Goal: Information Seeking & Learning: Learn about a topic

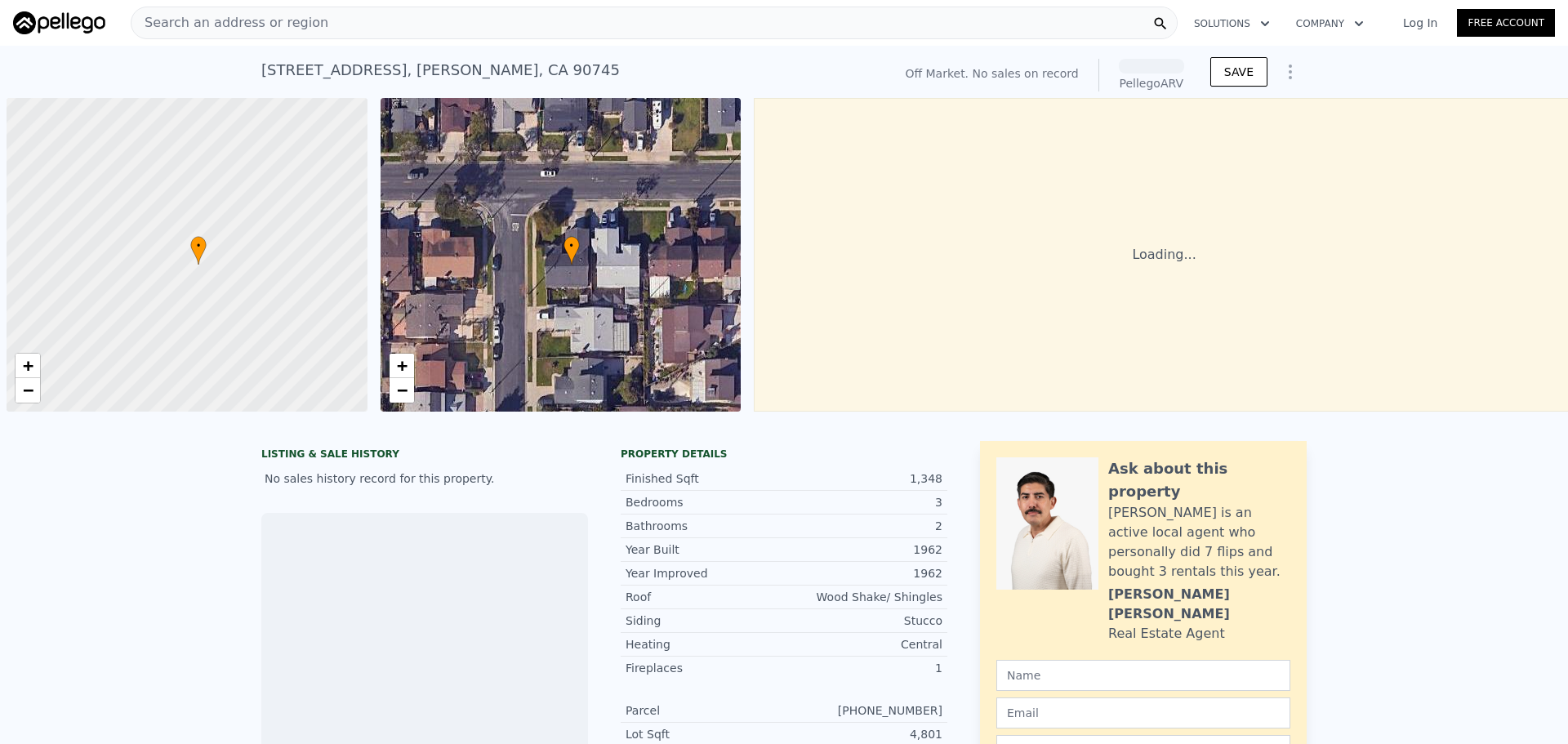
scroll to position [0, 8]
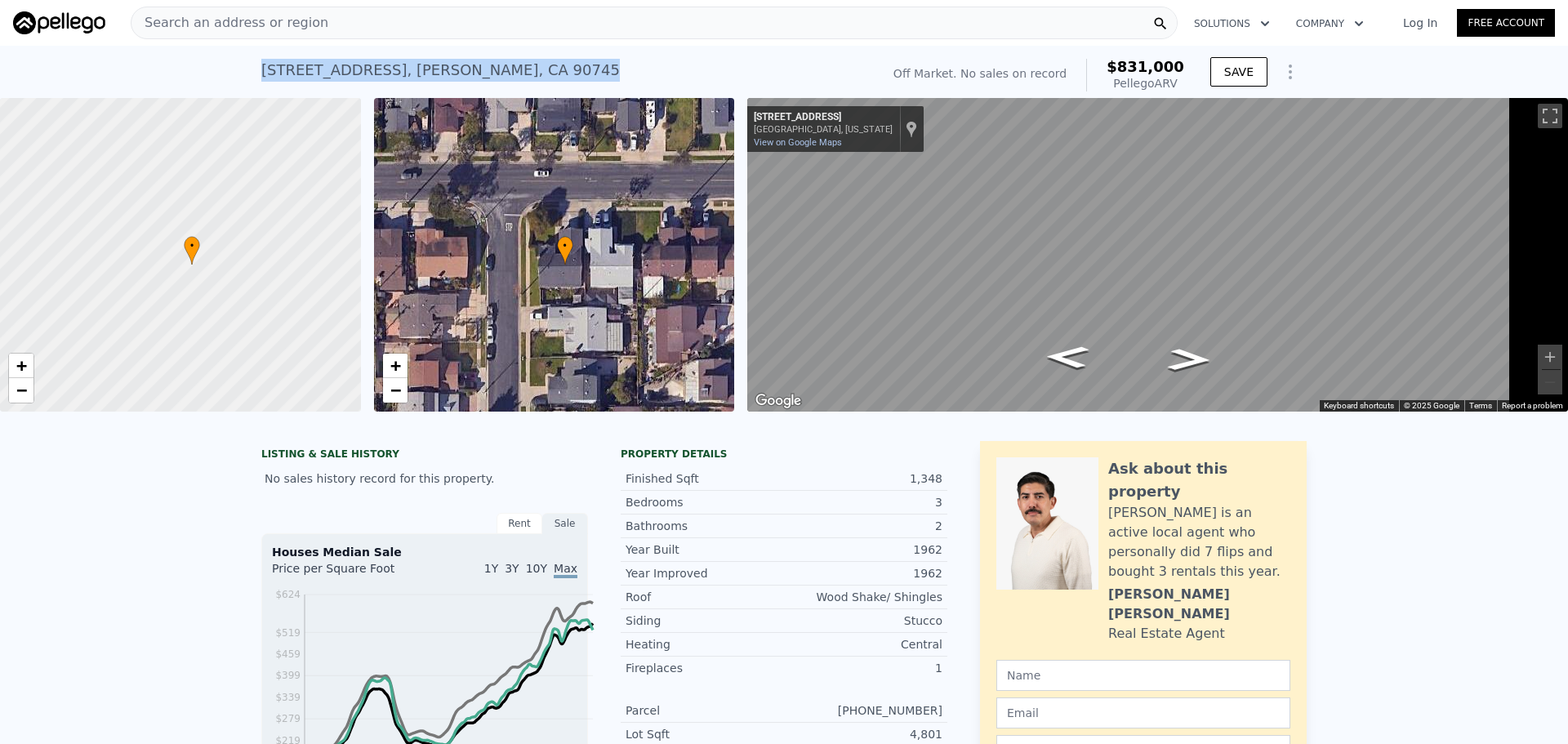
drag, startPoint x: 224, startPoint y: 70, endPoint x: 471, endPoint y: 70, distance: 247.0
click at [471, 70] on div "[STREET_ADDRESS] No sales on record (~ARV $831k )" at bounding box center [567, 74] width 613 height 45
click at [446, 30] on div "Search an address or region" at bounding box center [654, 23] width 1047 height 33
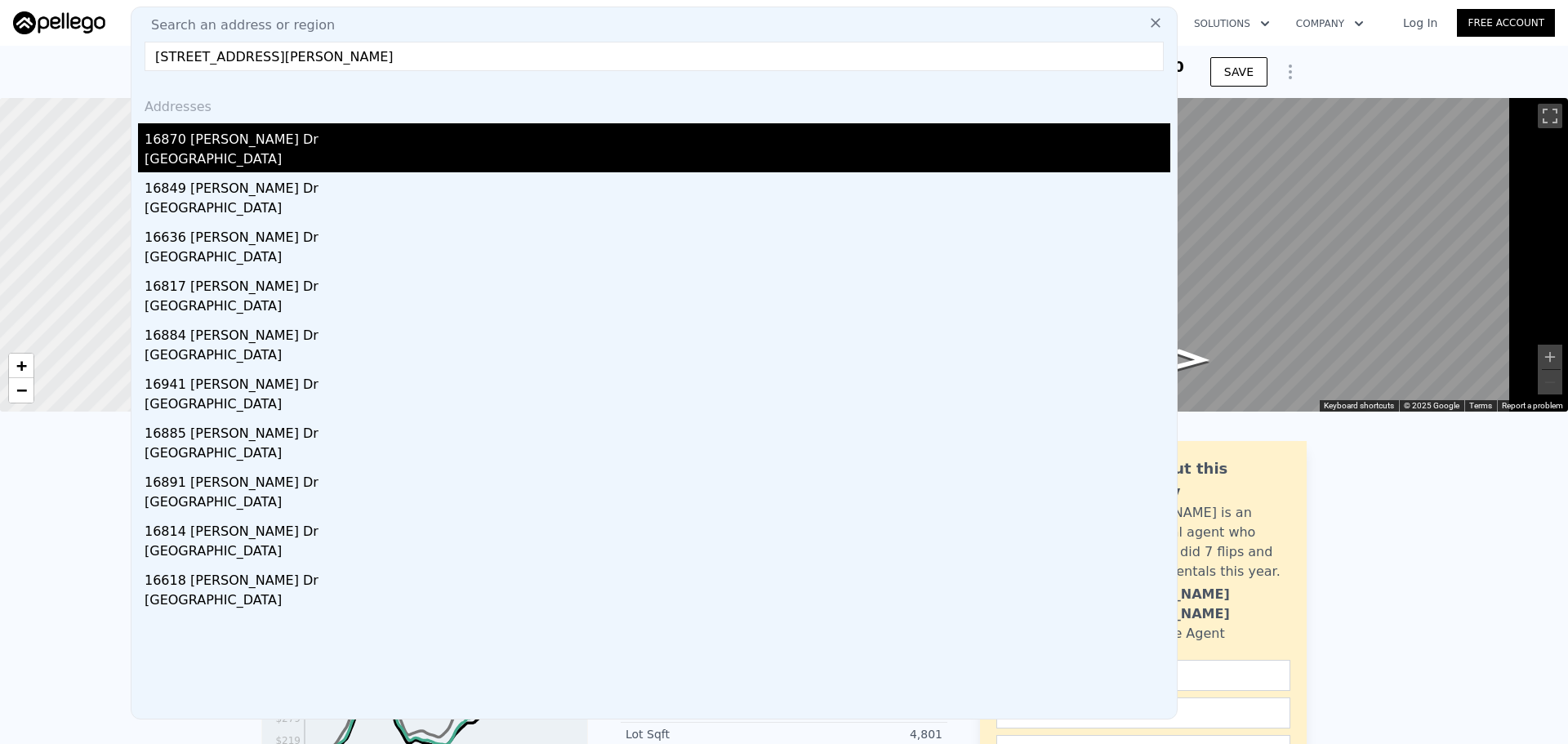
type input "[STREET_ADDRESS][PERSON_NAME]"
click at [257, 149] on div "16870 [PERSON_NAME] Dr" at bounding box center [657, 136] width 1026 height 26
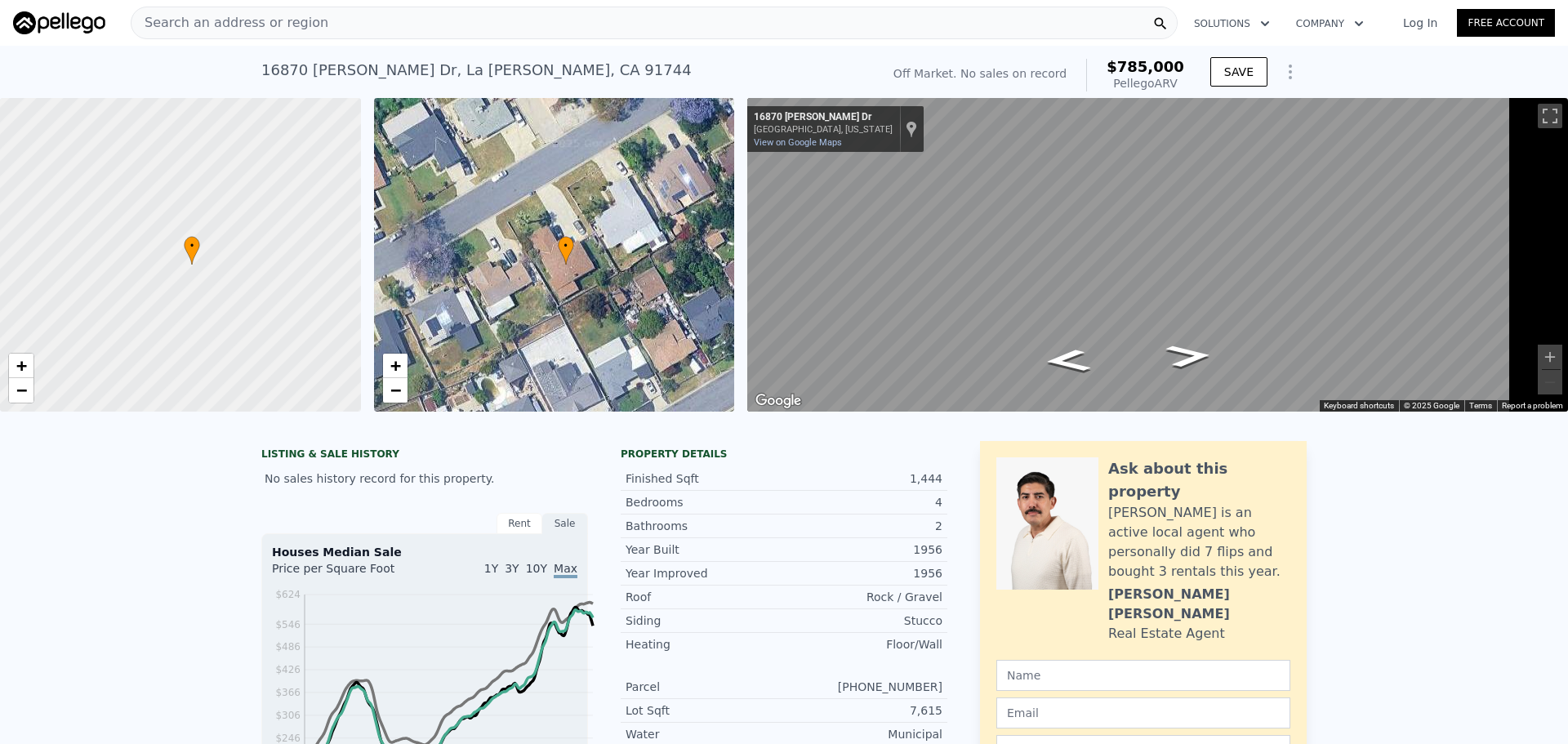
click at [527, 9] on div "Search an address or region" at bounding box center [654, 23] width 1047 height 33
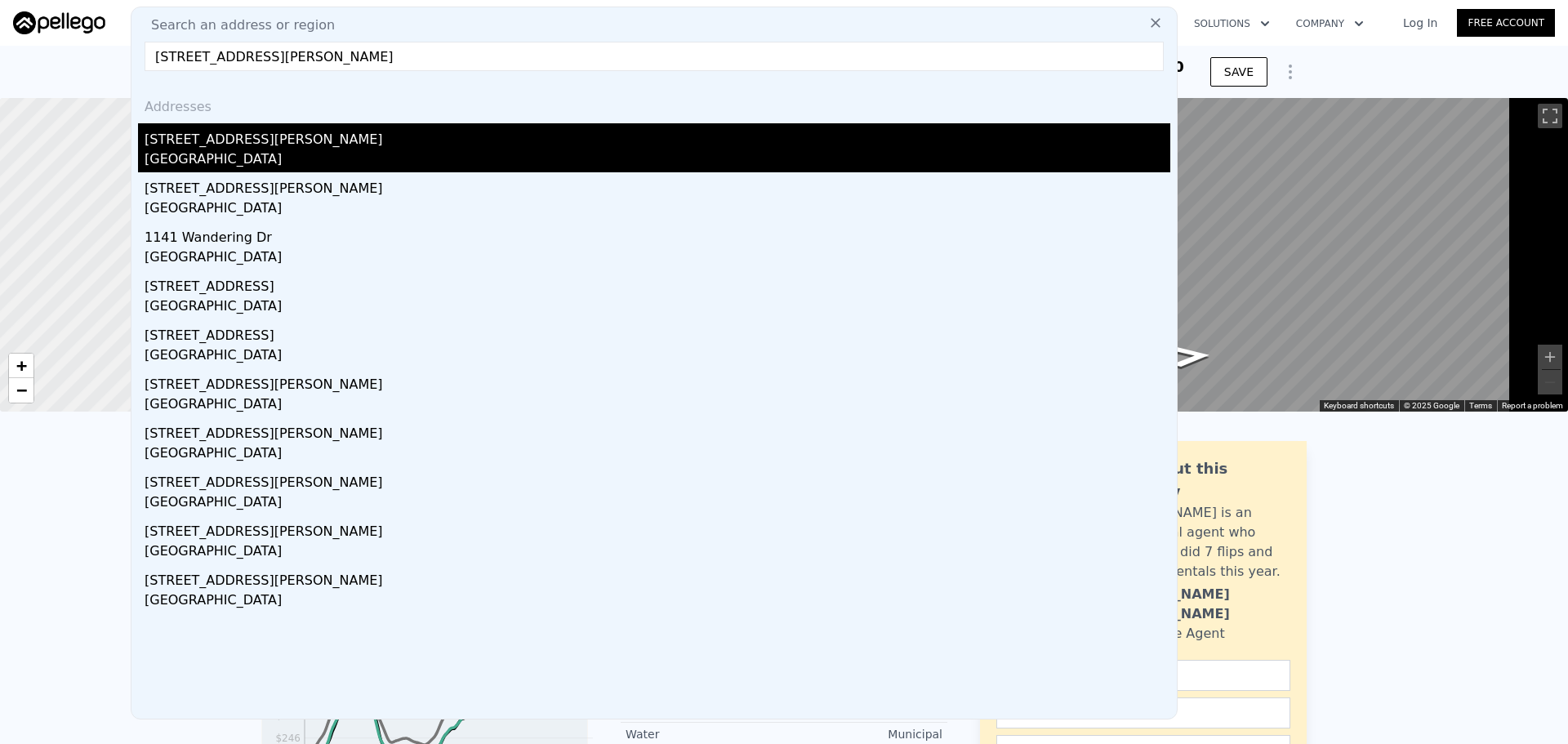
type input "[STREET_ADDRESS][PERSON_NAME]"
click at [258, 149] on div "[STREET_ADDRESS][PERSON_NAME]" at bounding box center [657, 136] width 1026 height 26
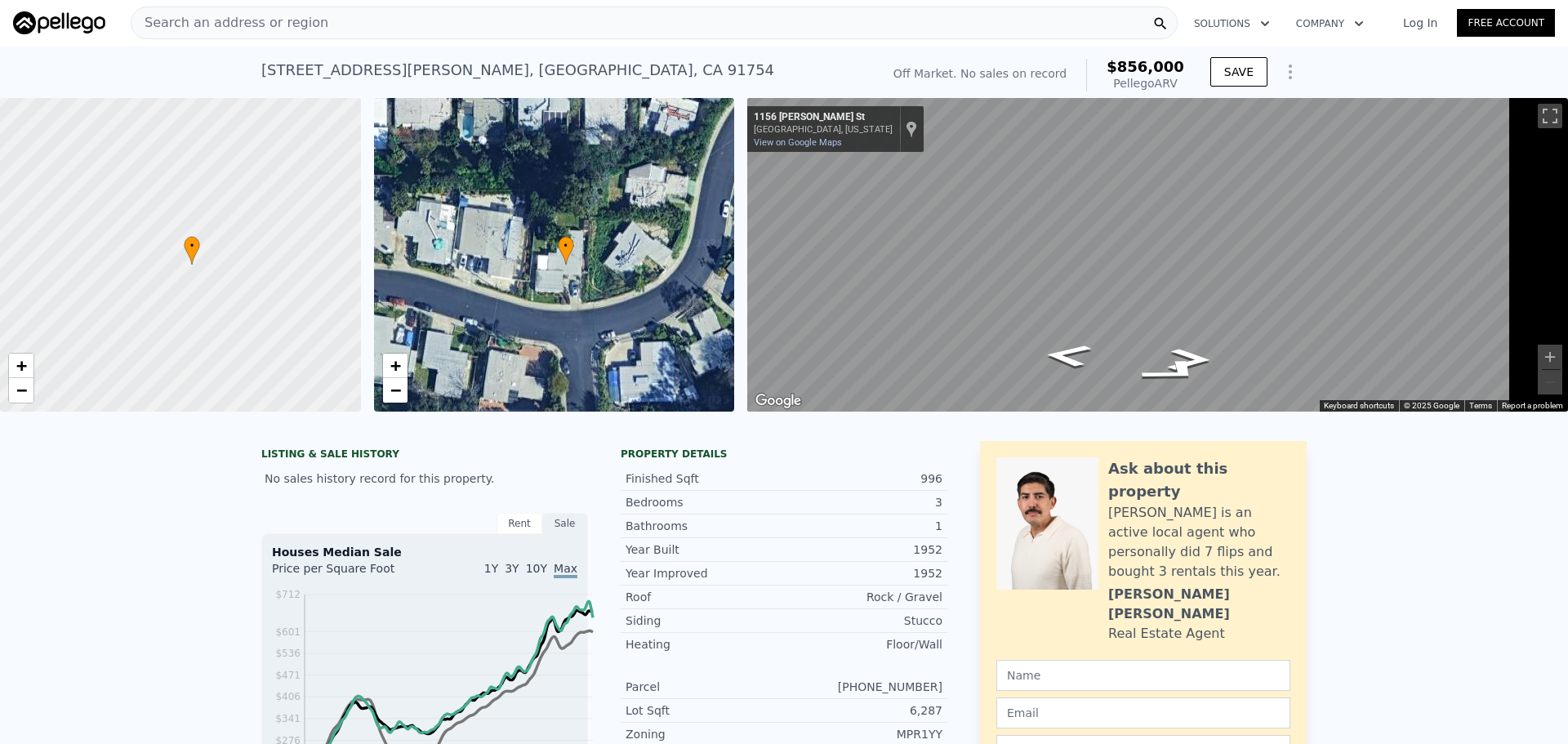
drag, startPoint x: 761, startPoint y: 332, endPoint x: 196, endPoint y: 0, distance: 655.3
type input "3"
type input "1100"
type input "1662"
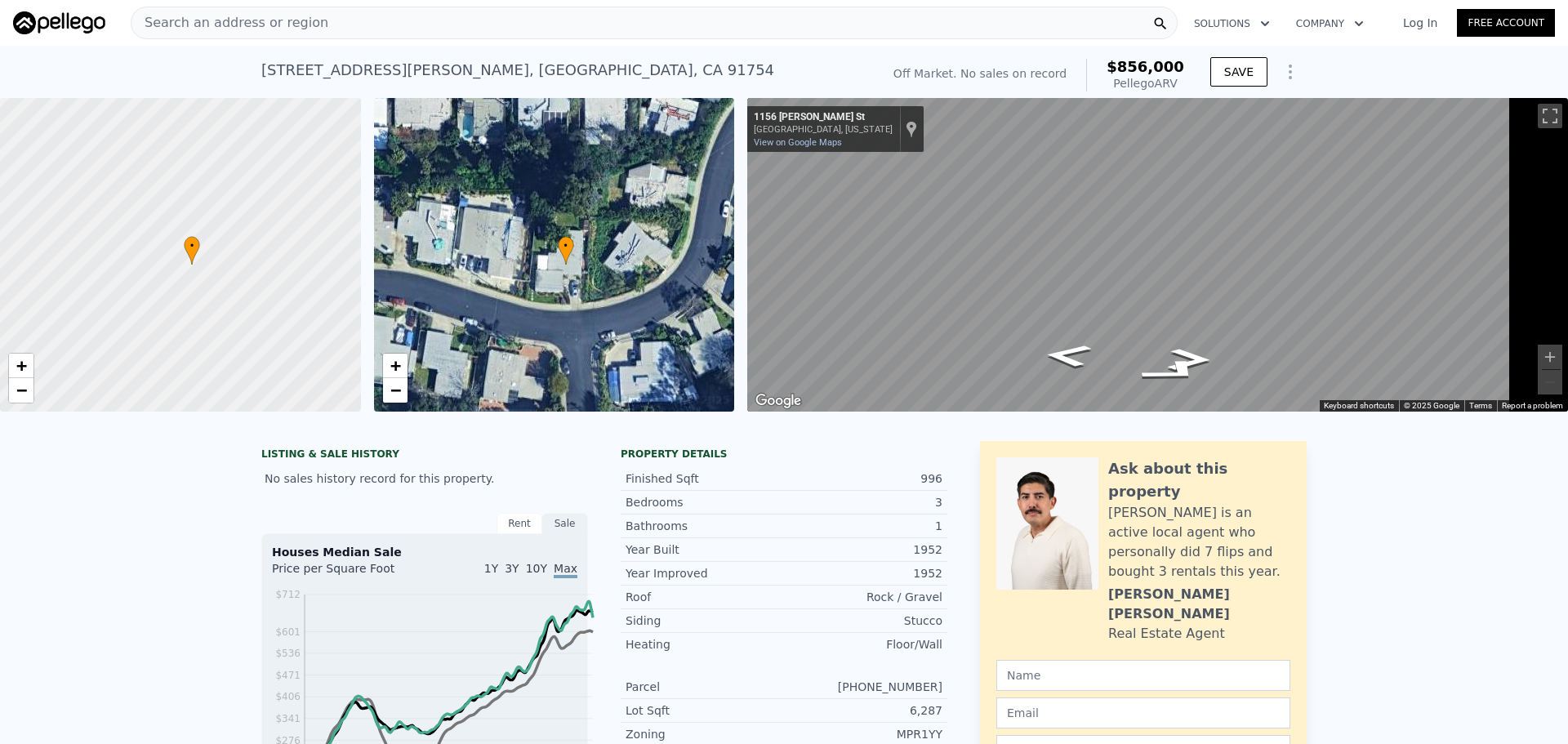
type input "4737"
type input "8360"
type input "$ 785,000"
type input "$ 29,997"
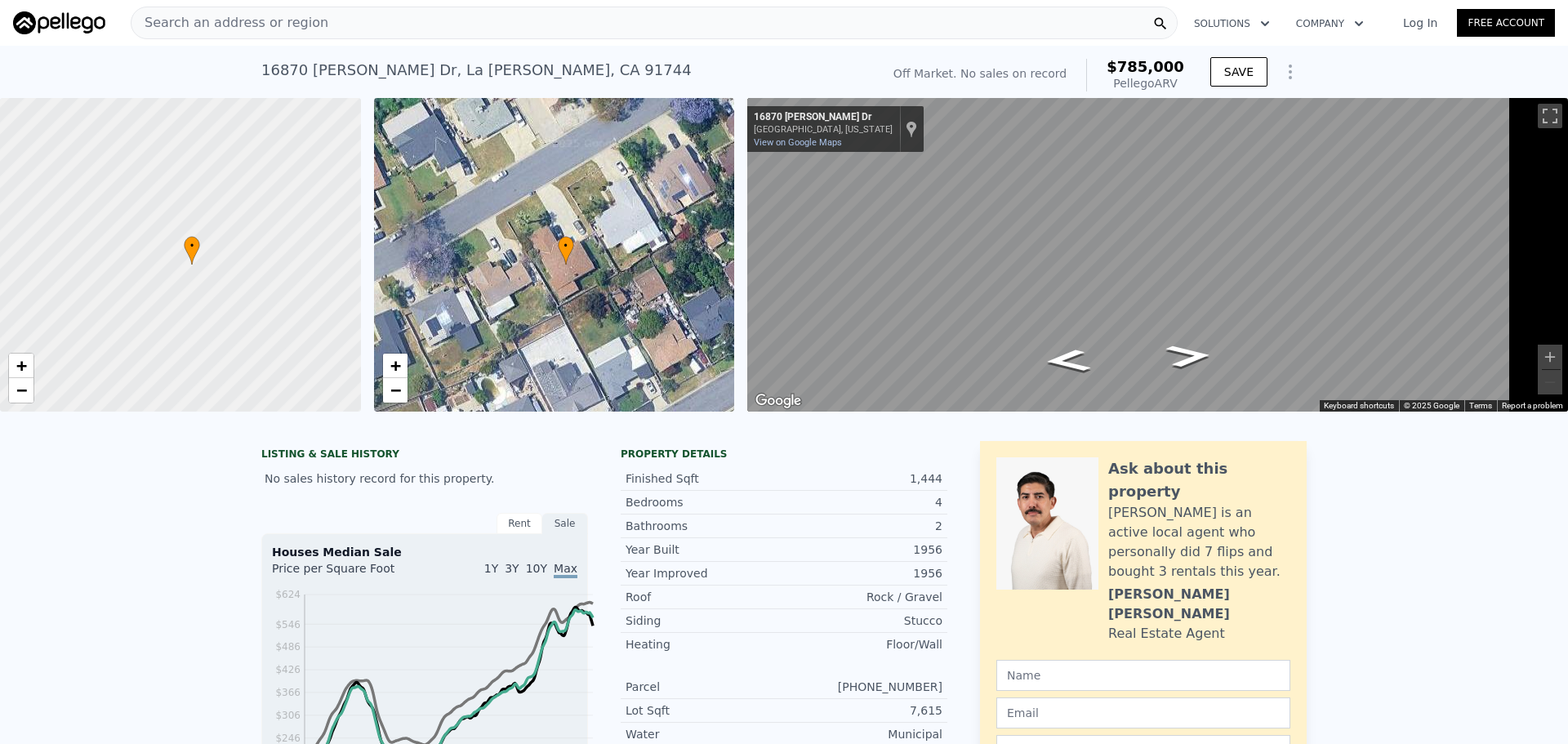
click at [347, 23] on div "Search an address or region" at bounding box center [654, 23] width 1047 height 33
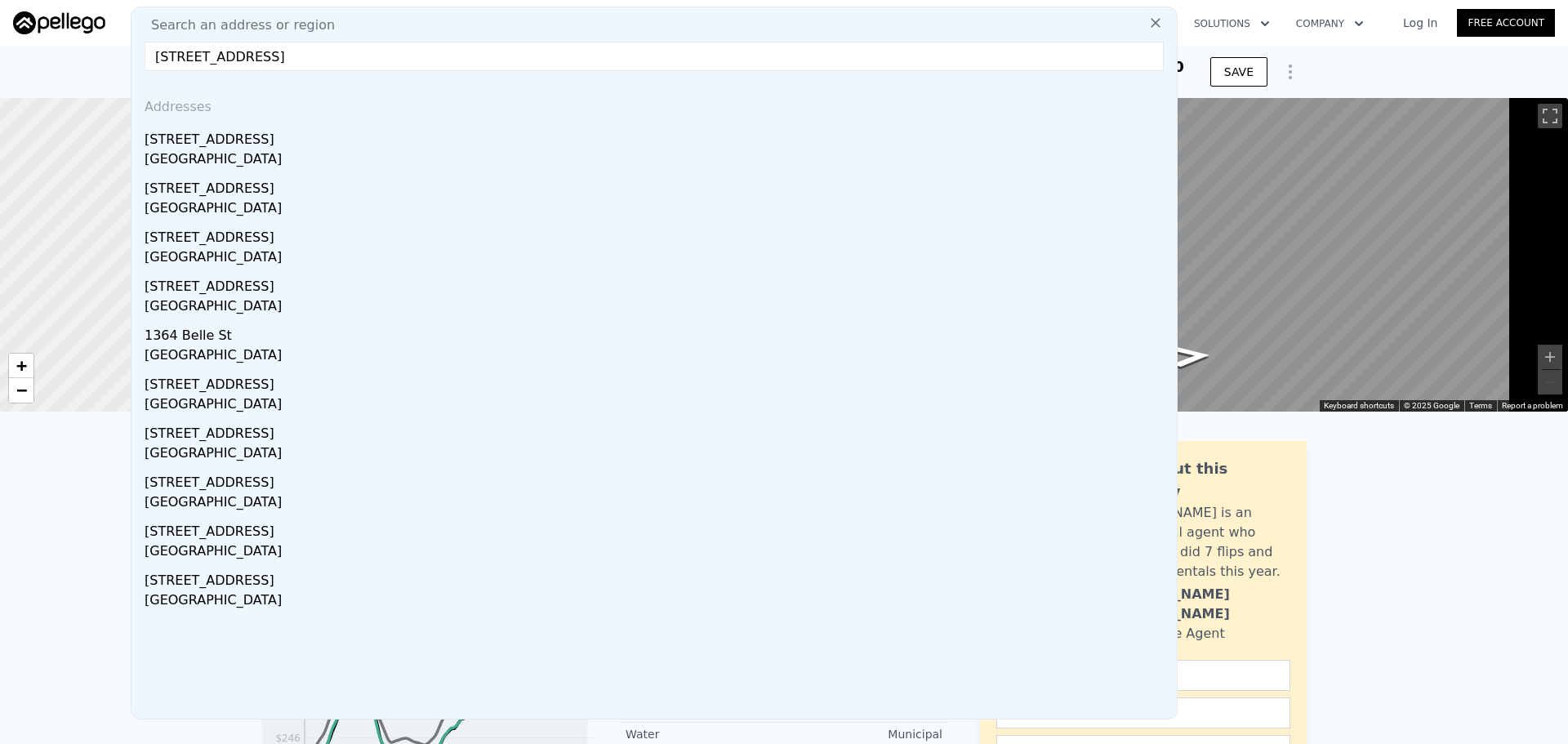
drag, startPoint x: 426, startPoint y: 71, endPoint x: 0, endPoint y: 83, distance: 426.2
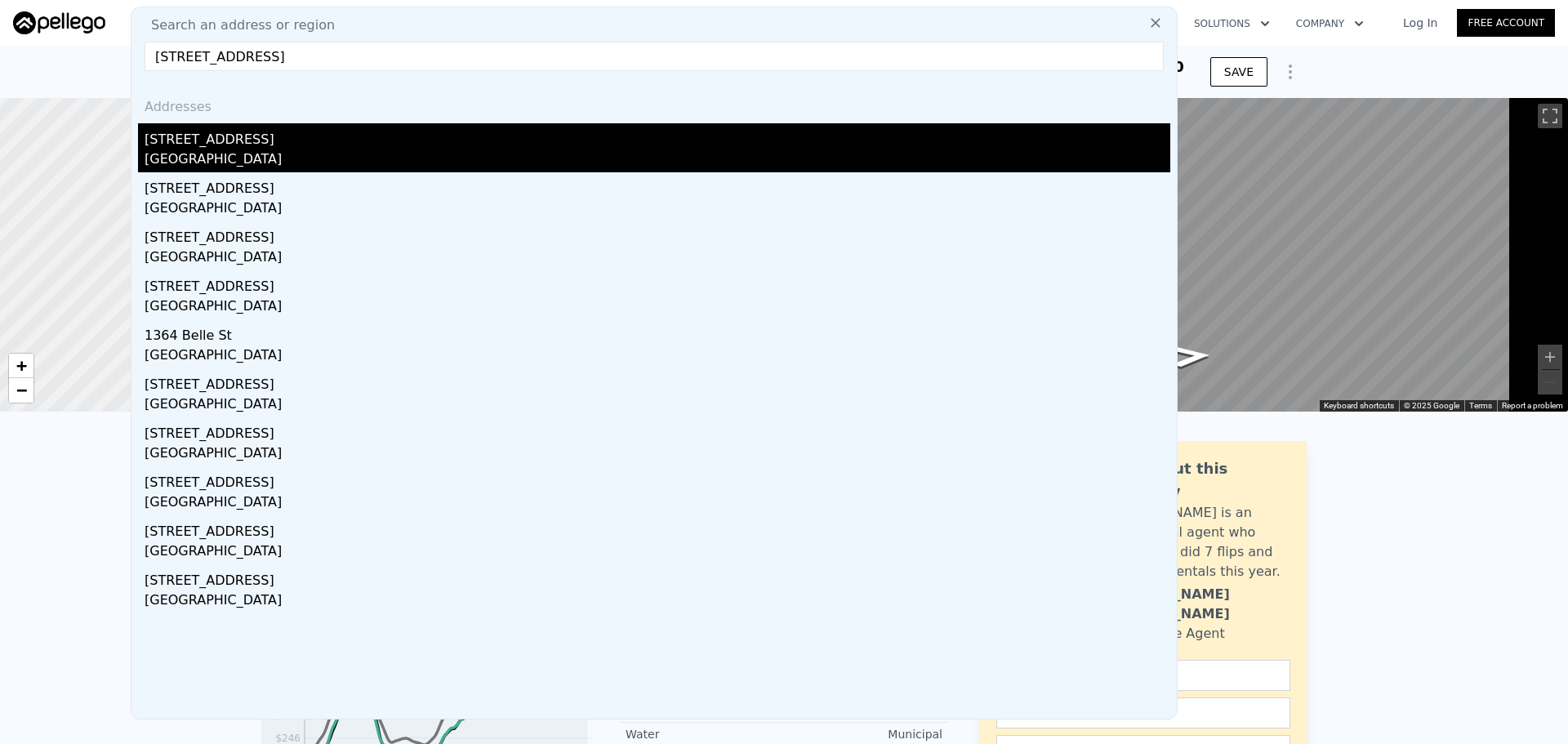
type input "[STREET_ADDRESS]"
click at [224, 166] on div "[GEOGRAPHIC_DATA]" at bounding box center [657, 161] width 1026 height 23
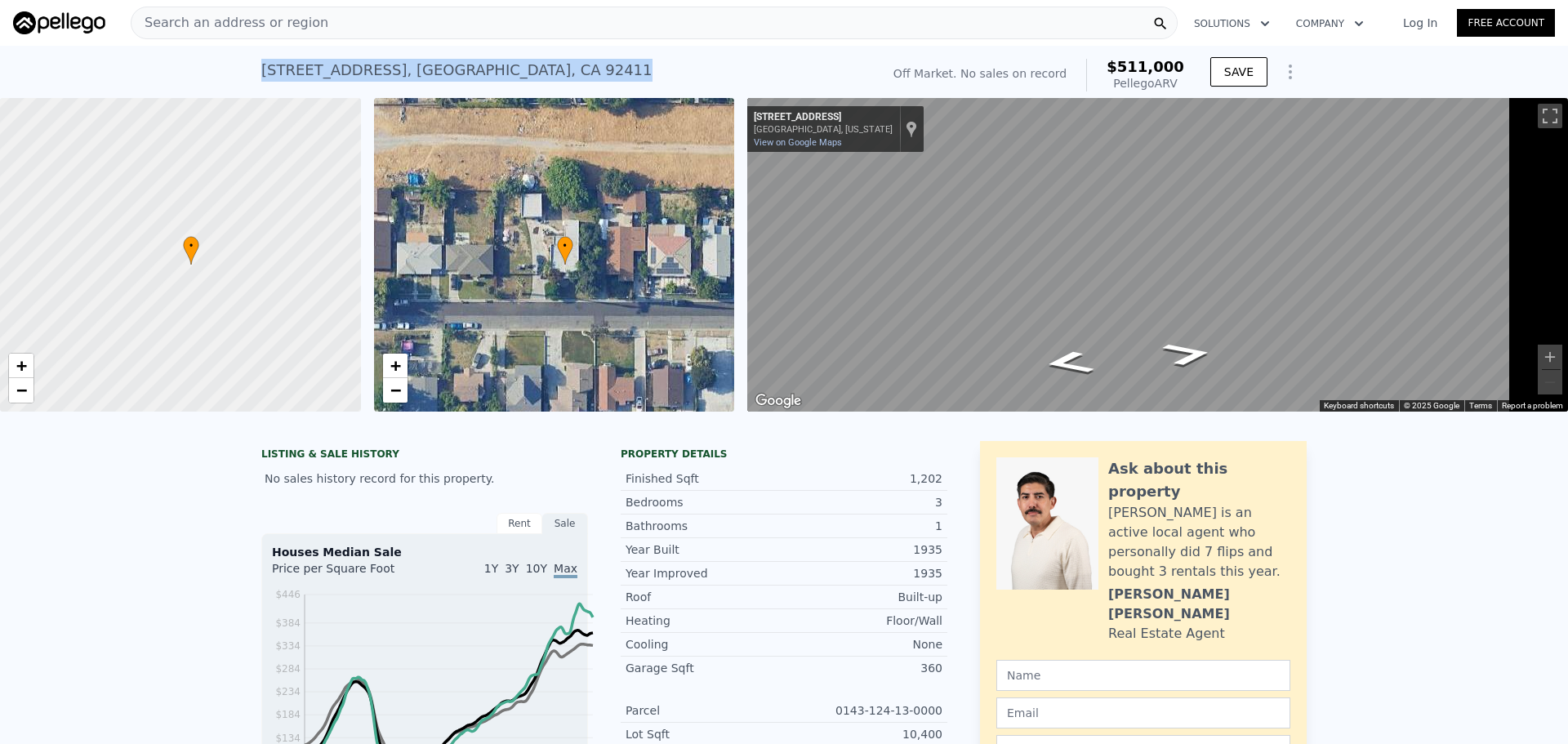
drag, startPoint x: 221, startPoint y: 73, endPoint x: 533, endPoint y: 80, distance: 312.1
click at [533, 80] on div "[STREET_ADDRESS] No sales on record (~ARV $511k ) Off Market. No sales on recor…" at bounding box center [784, 71] width 1568 height 52
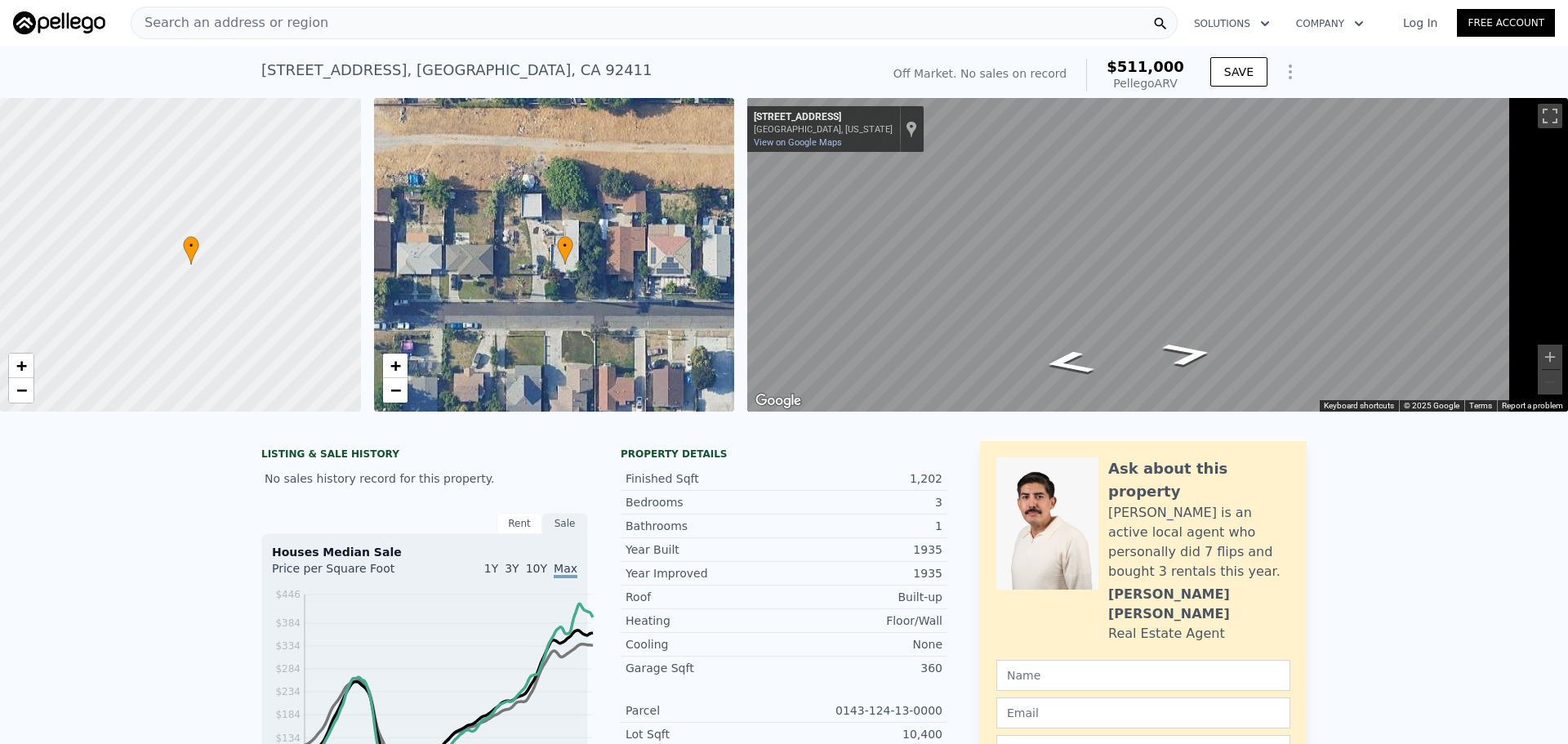
drag, startPoint x: 388, startPoint y: 198, endPoint x: 628, endPoint y: 406, distance: 317.6
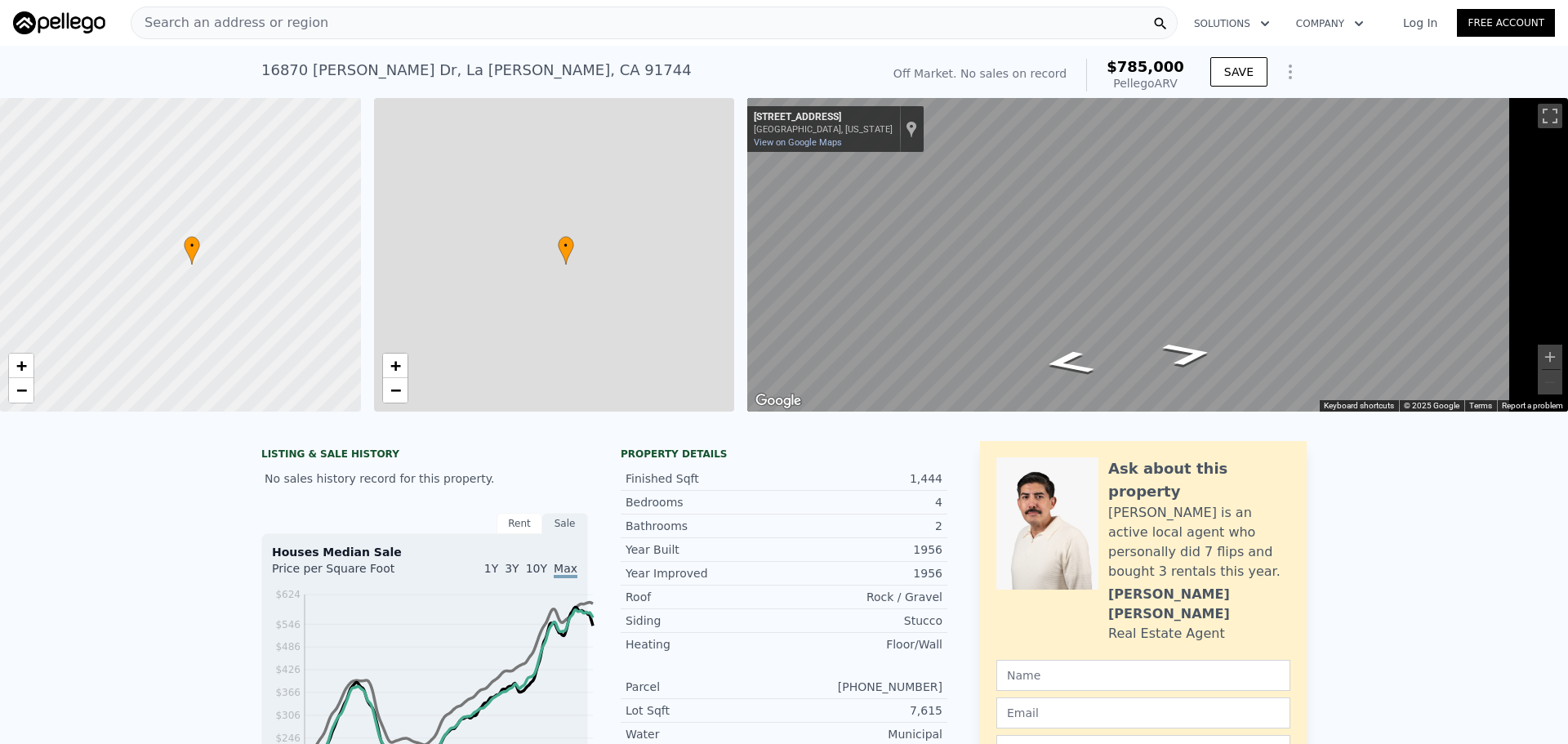
type input "3"
type input "4"
type input "3"
type input "1100"
type input "1662"
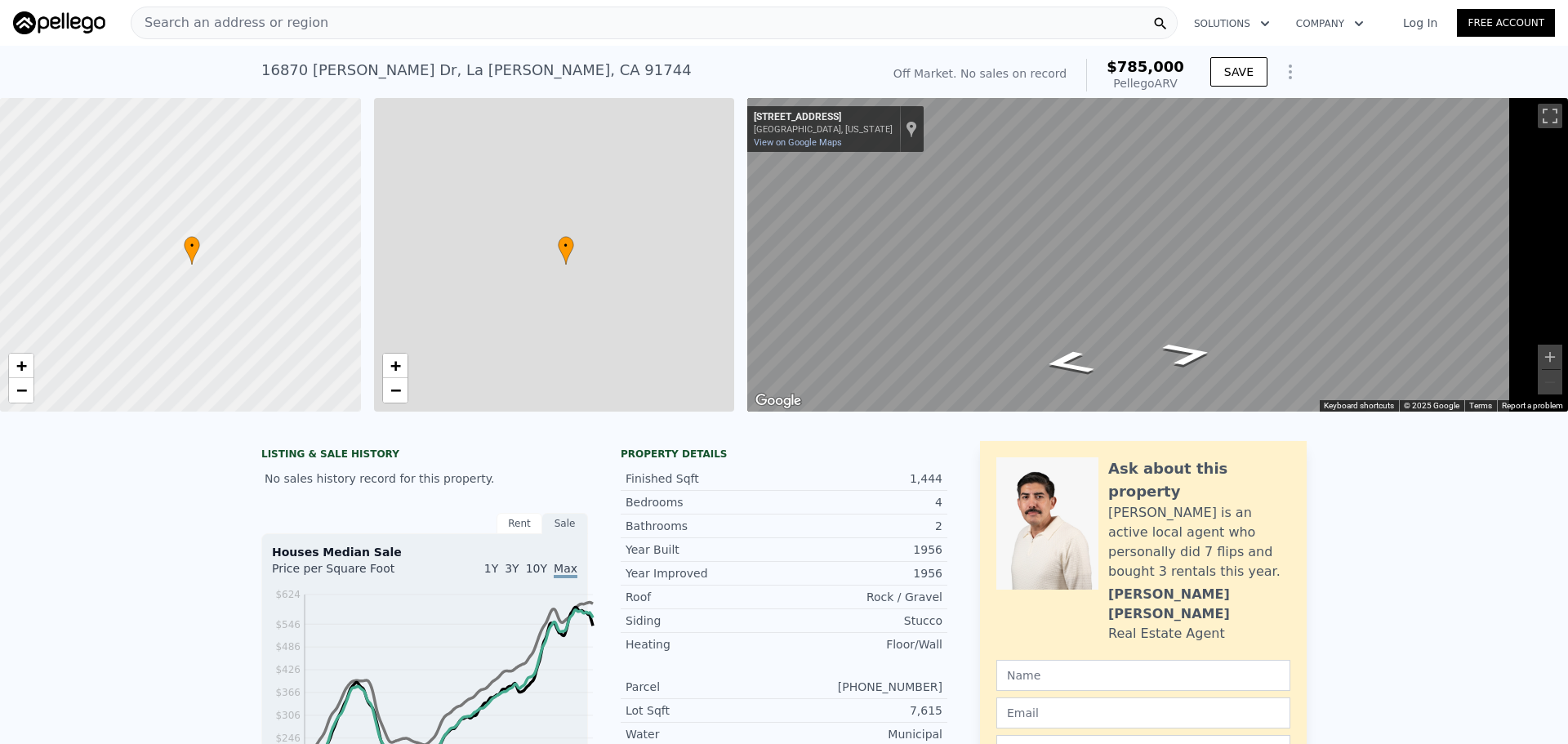
type input "4737"
type input "8360"
type input "$ 785,000"
type input "6"
type input "$ 29,997"
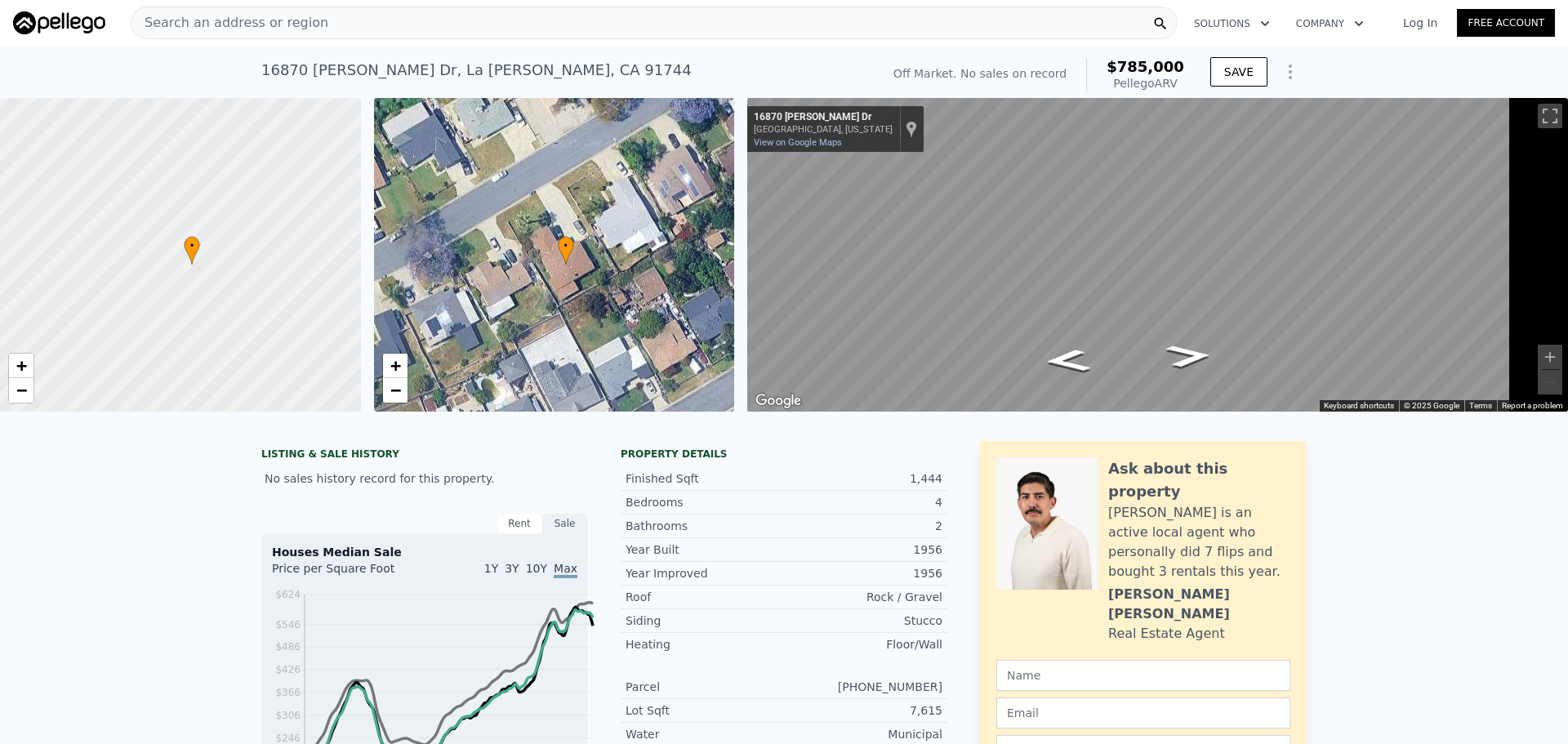
click at [399, 13] on div "Search an address or region" at bounding box center [654, 23] width 1047 height 33
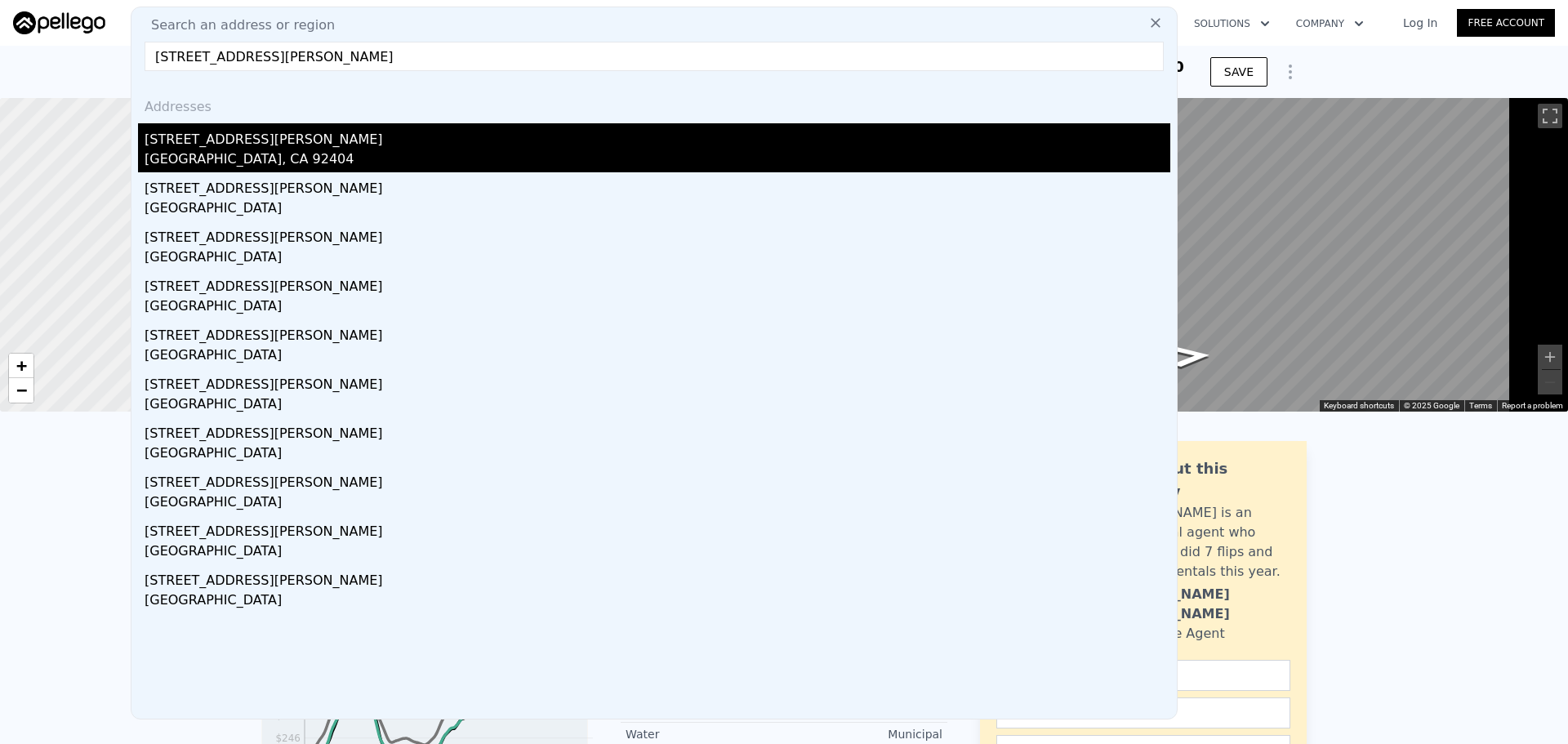
type input "[STREET_ADDRESS][PERSON_NAME]"
click at [252, 159] on div "[GEOGRAPHIC_DATA], CA 92404" at bounding box center [657, 161] width 1026 height 23
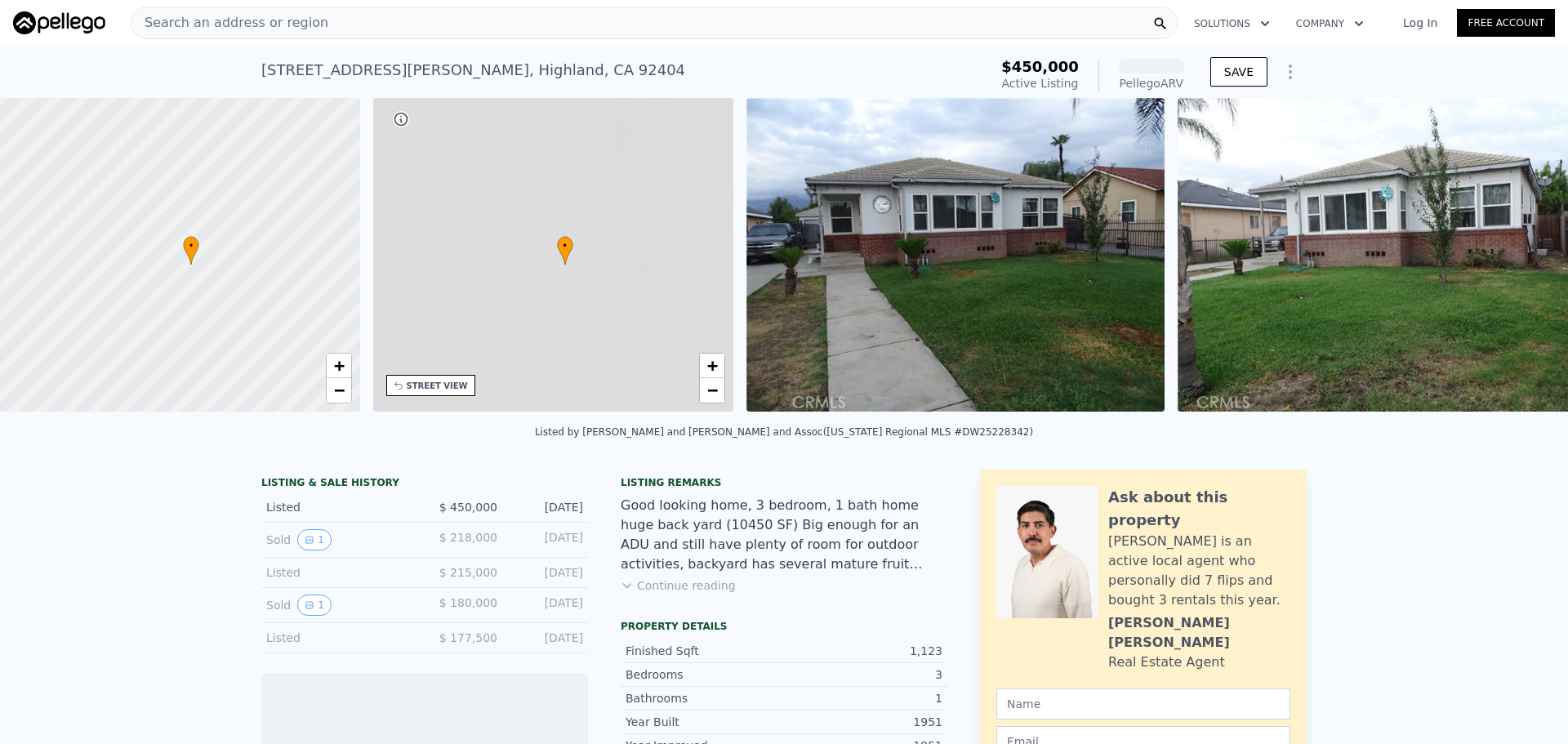
scroll to position [0, 405]
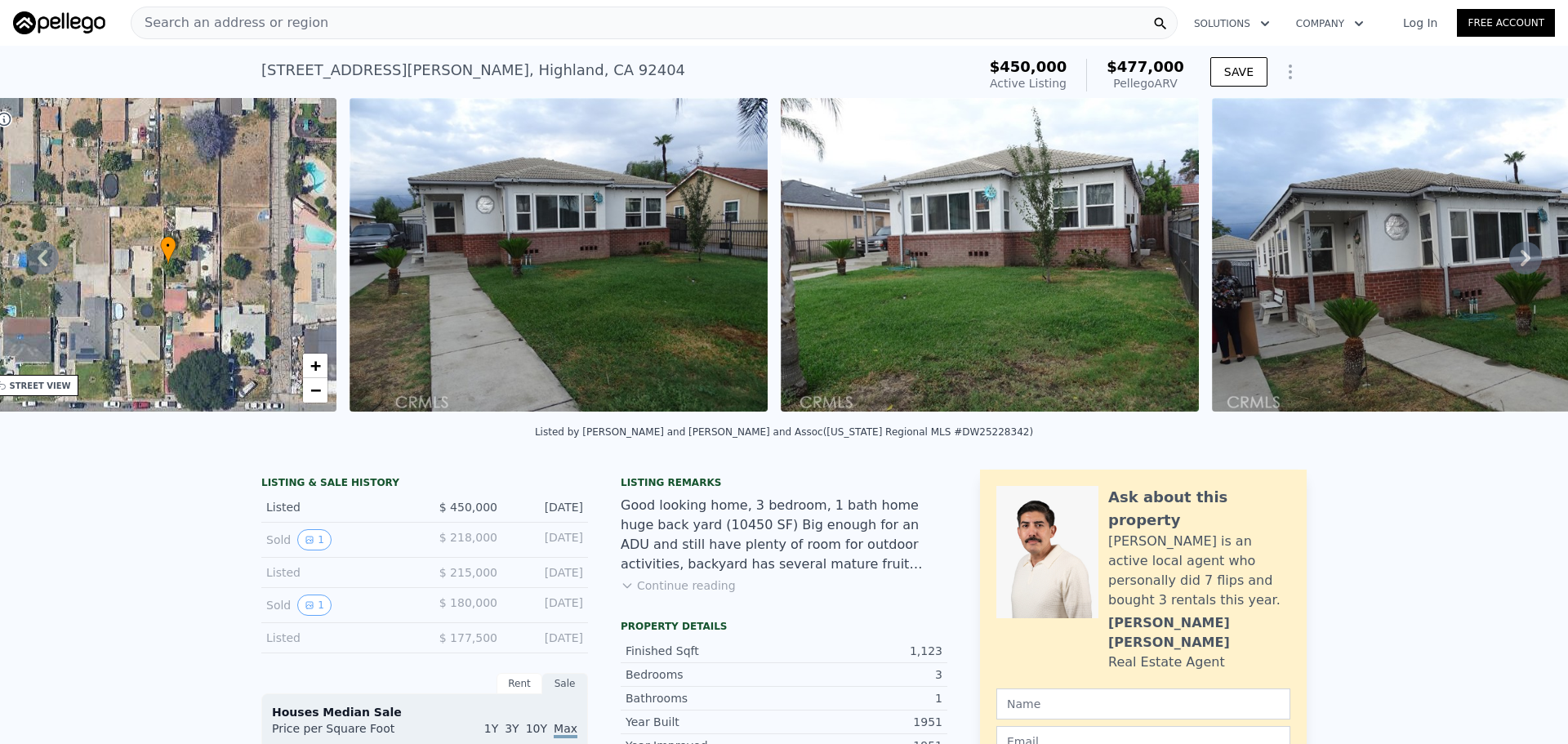
drag, startPoint x: 395, startPoint y: 300, endPoint x: 610, endPoint y: 302, distance: 215.0
type input "3"
type input "1100"
type input "1662"
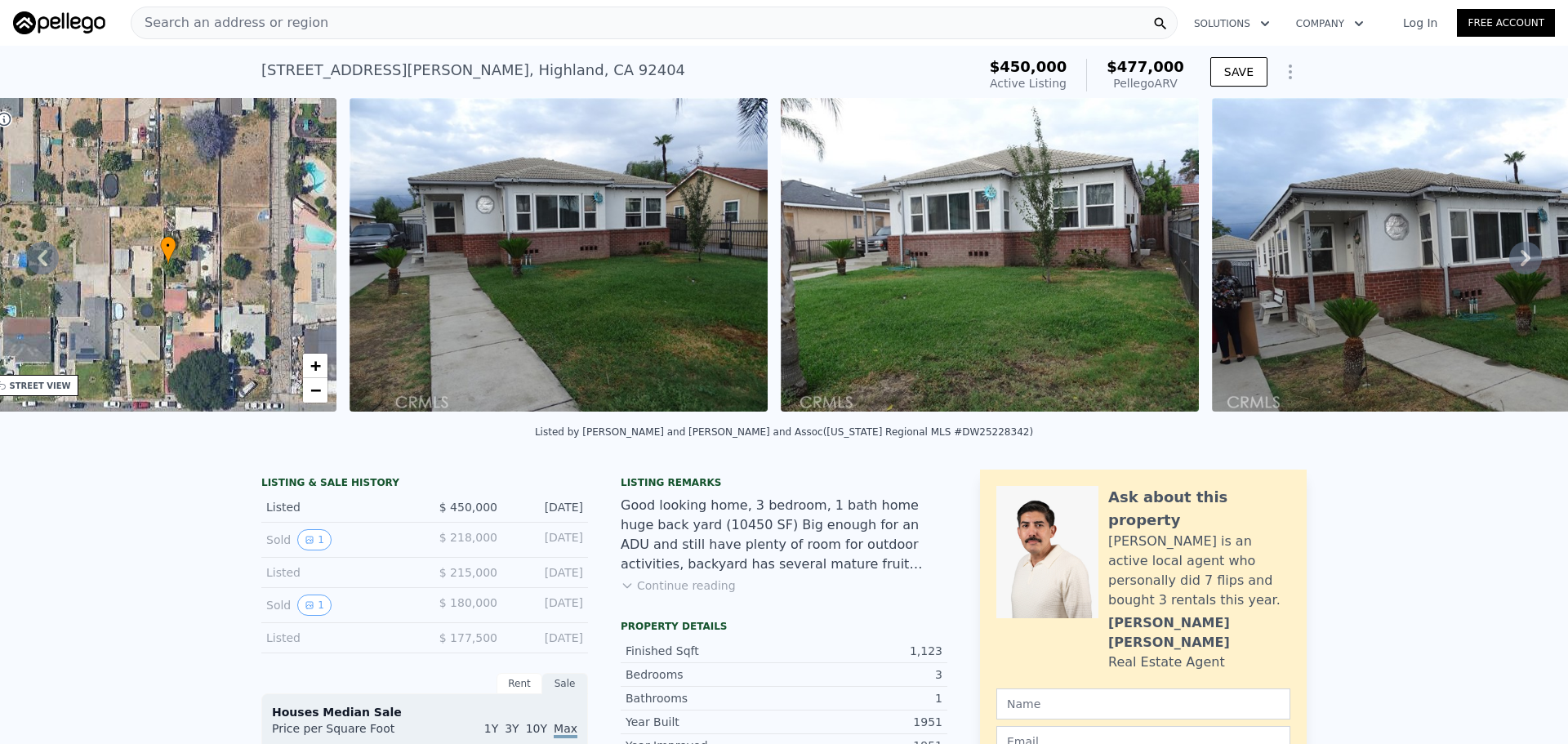
type input "4737"
type input "8360"
type input "$ 785,000"
type input "6"
type input "$ 29,997"
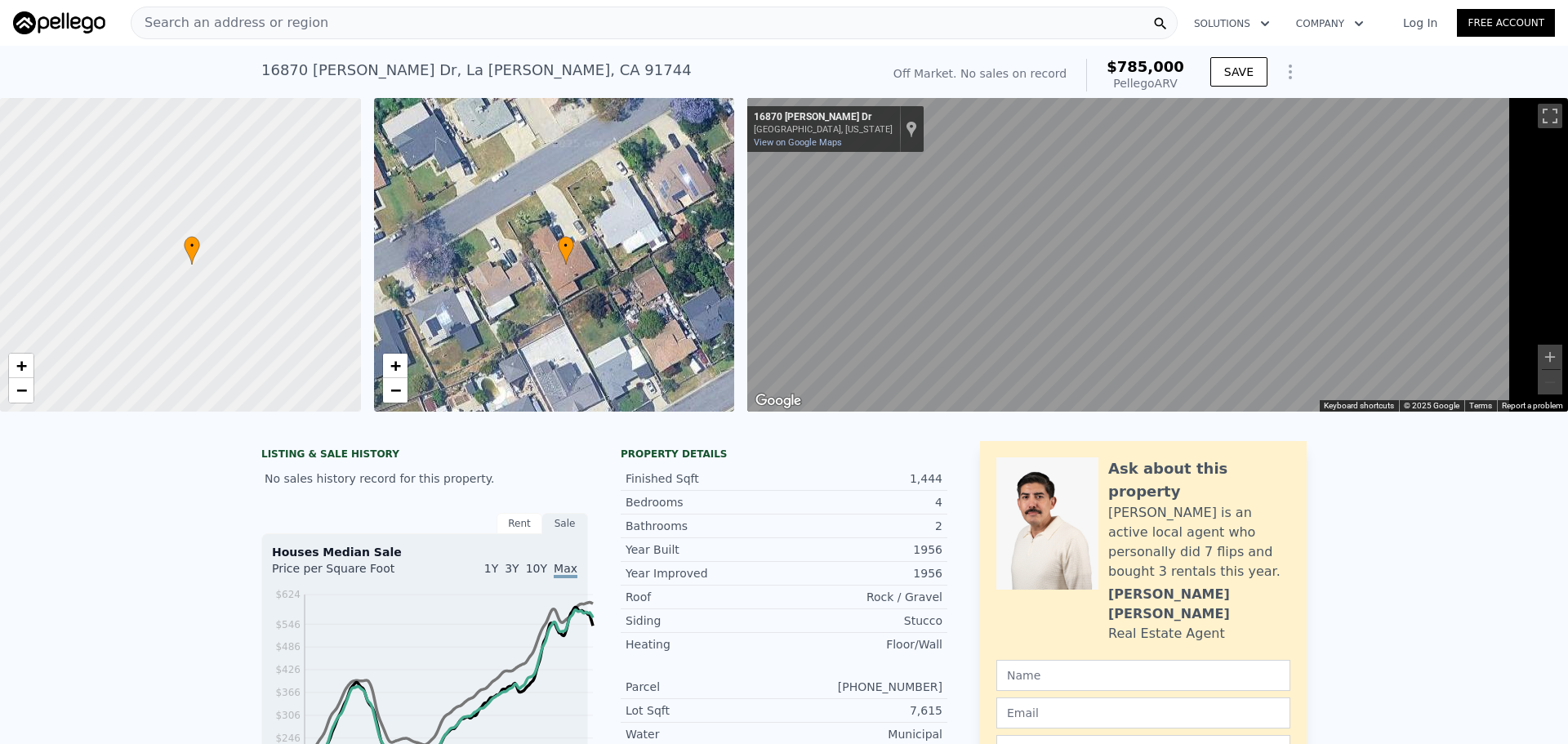
scroll to position [0, 8]
click at [384, 20] on div "Search an address or region" at bounding box center [654, 23] width 1047 height 33
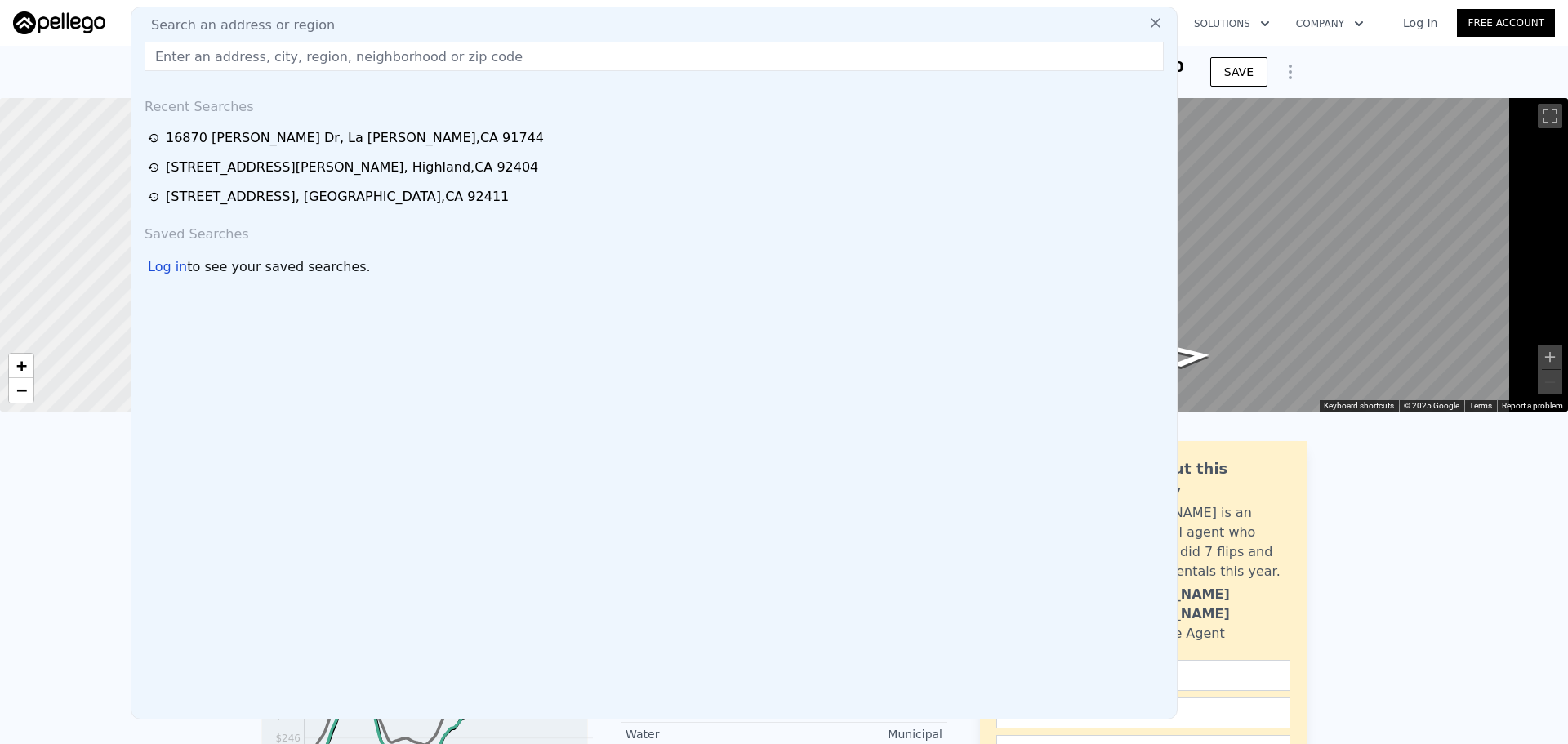
type input "[STREET_ADDRESS]"
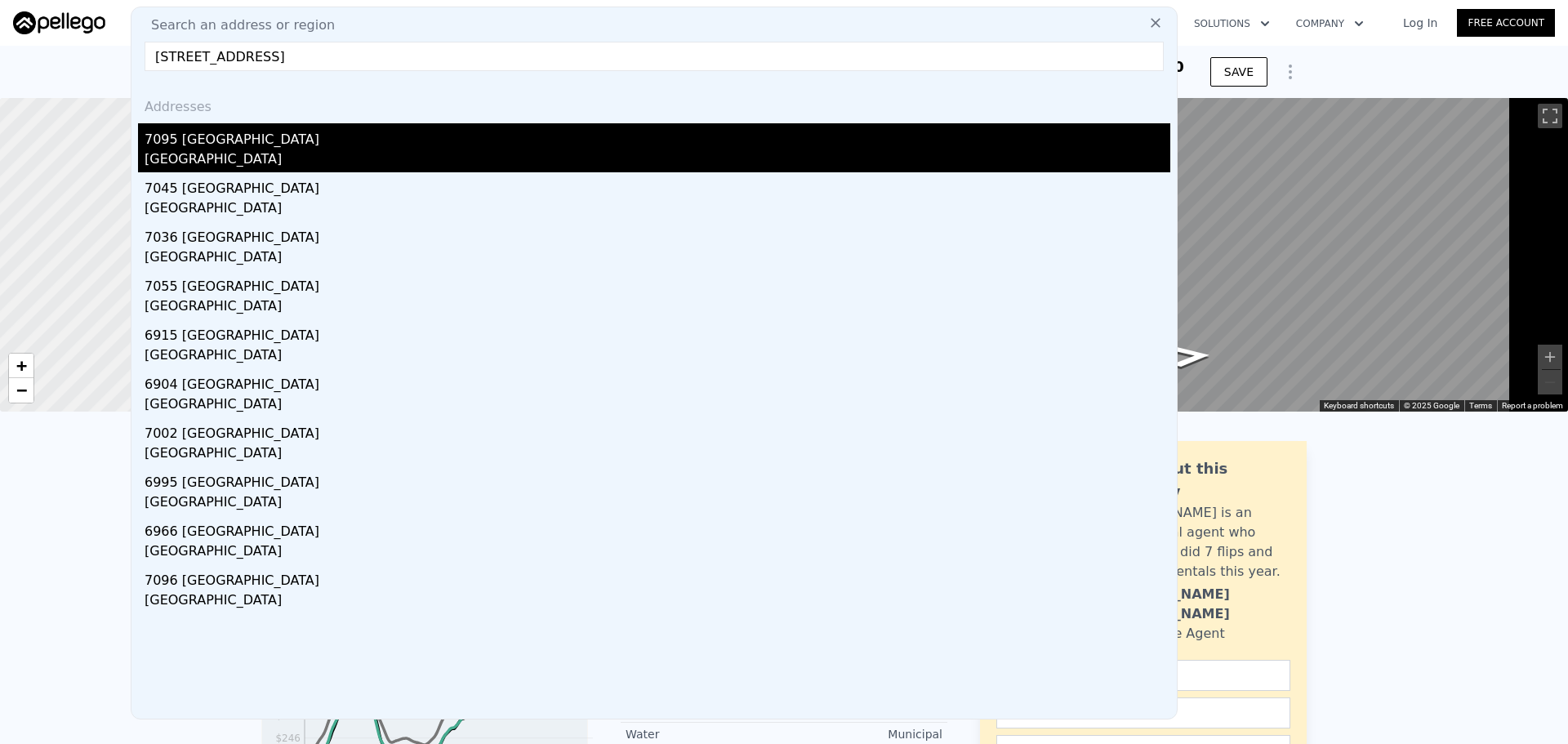
click at [261, 165] on div "[GEOGRAPHIC_DATA]" at bounding box center [657, 161] width 1026 height 23
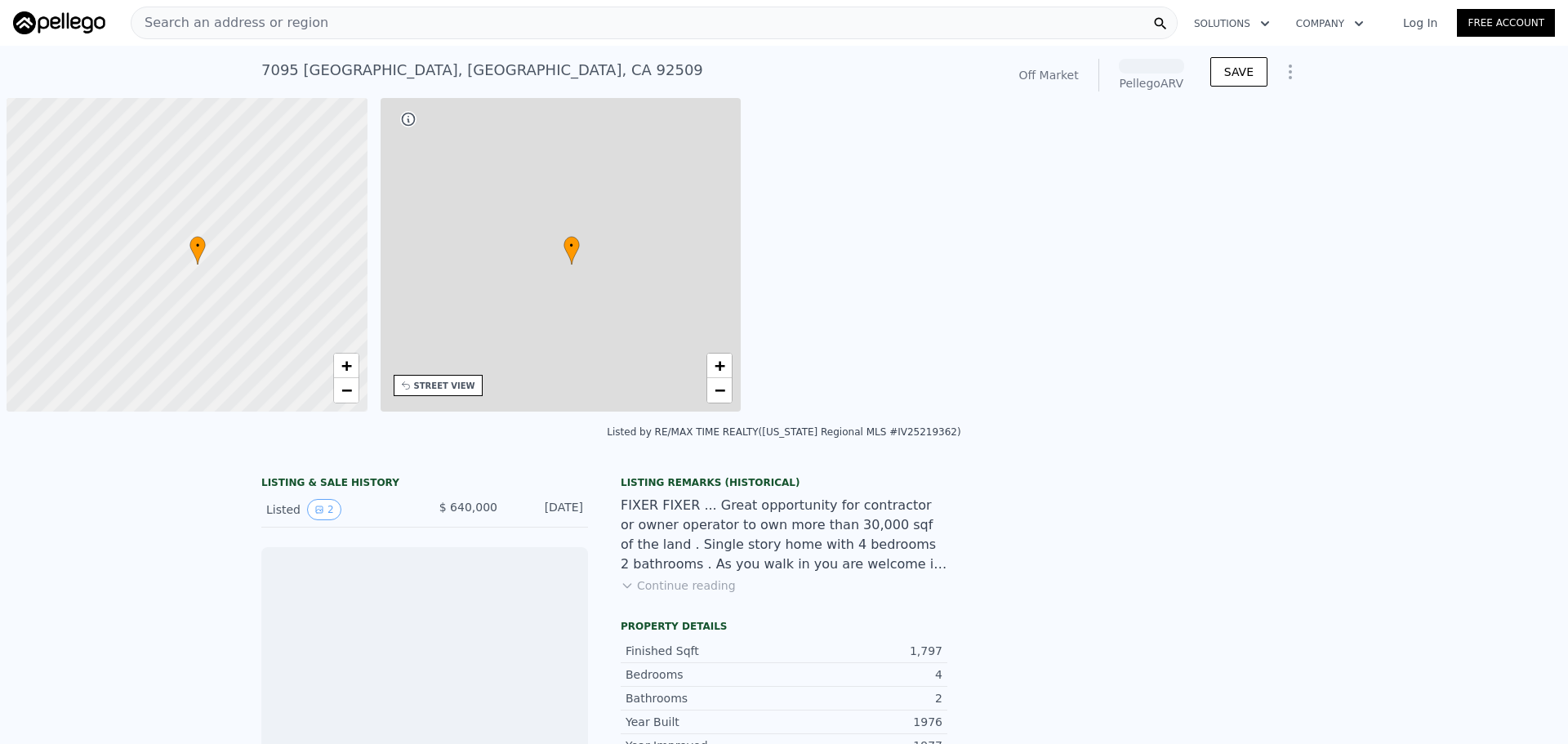
scroll to position [0, 405]
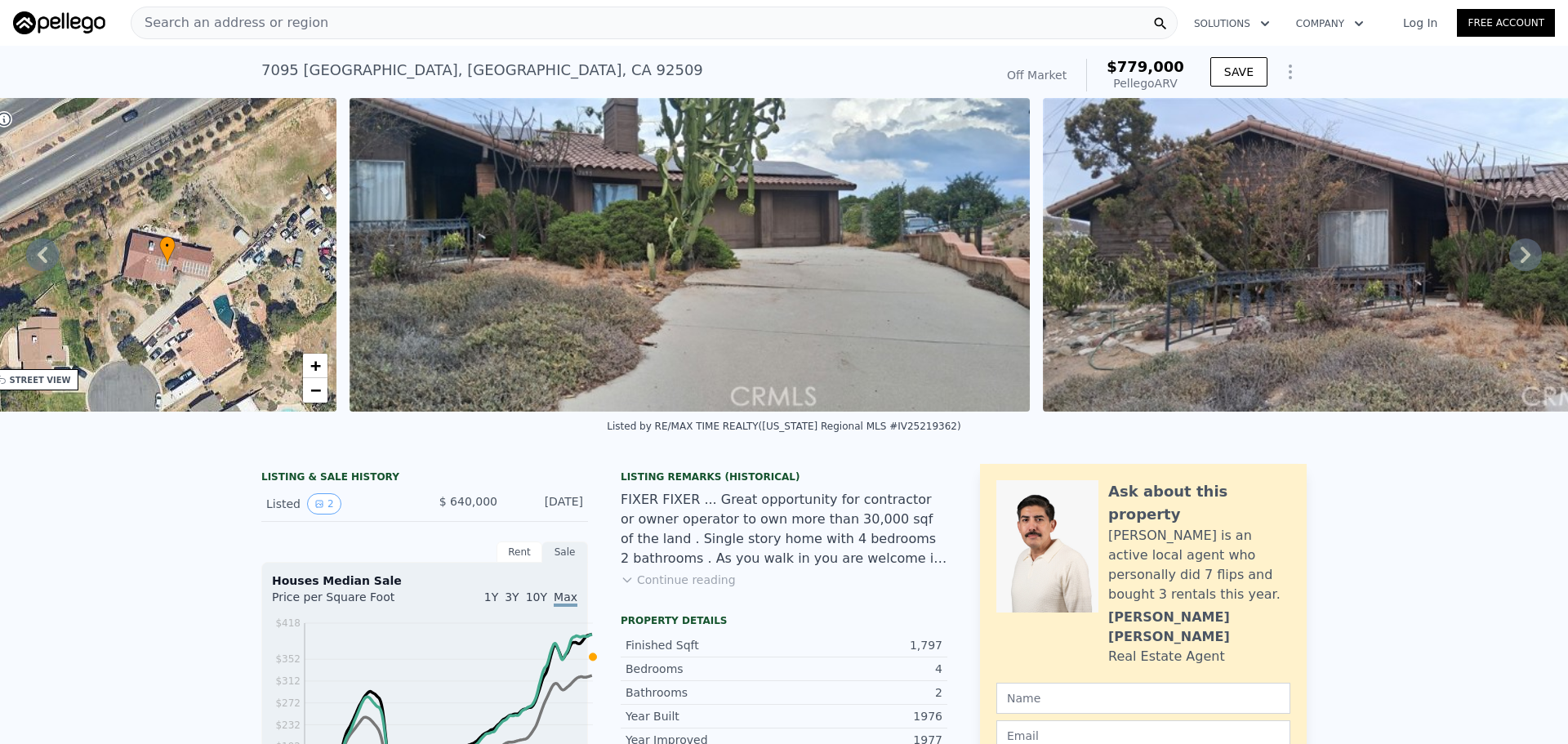
click at [305, 18] on span "Search an address or region" at bounding box center [230, 23] width 196 height 19
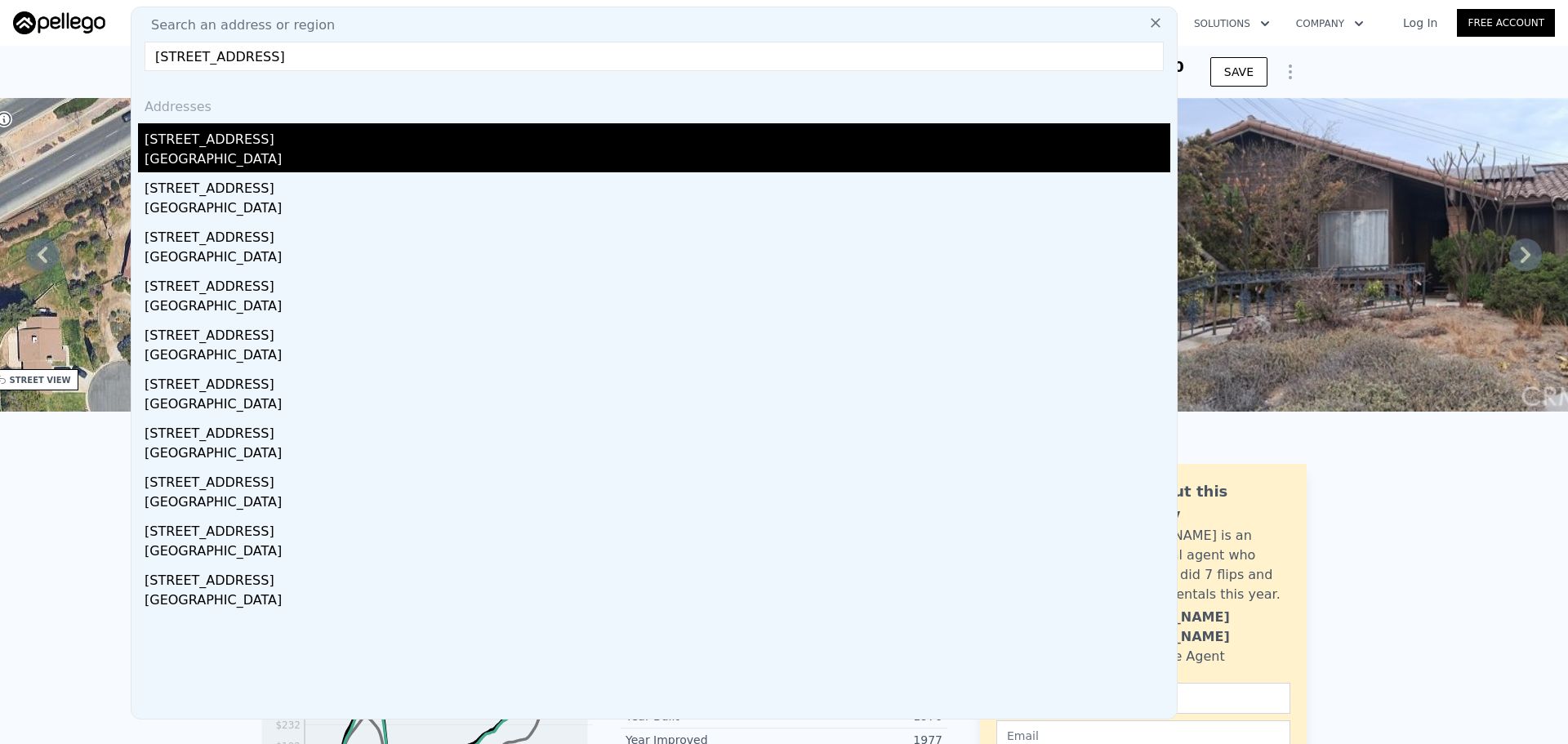
type input "[STREET_ADDRESS]"
click at [291, 160] on div "[GEOGRAPHIC_DATA]" at bounding box center [657, 161] width 1026 height 23
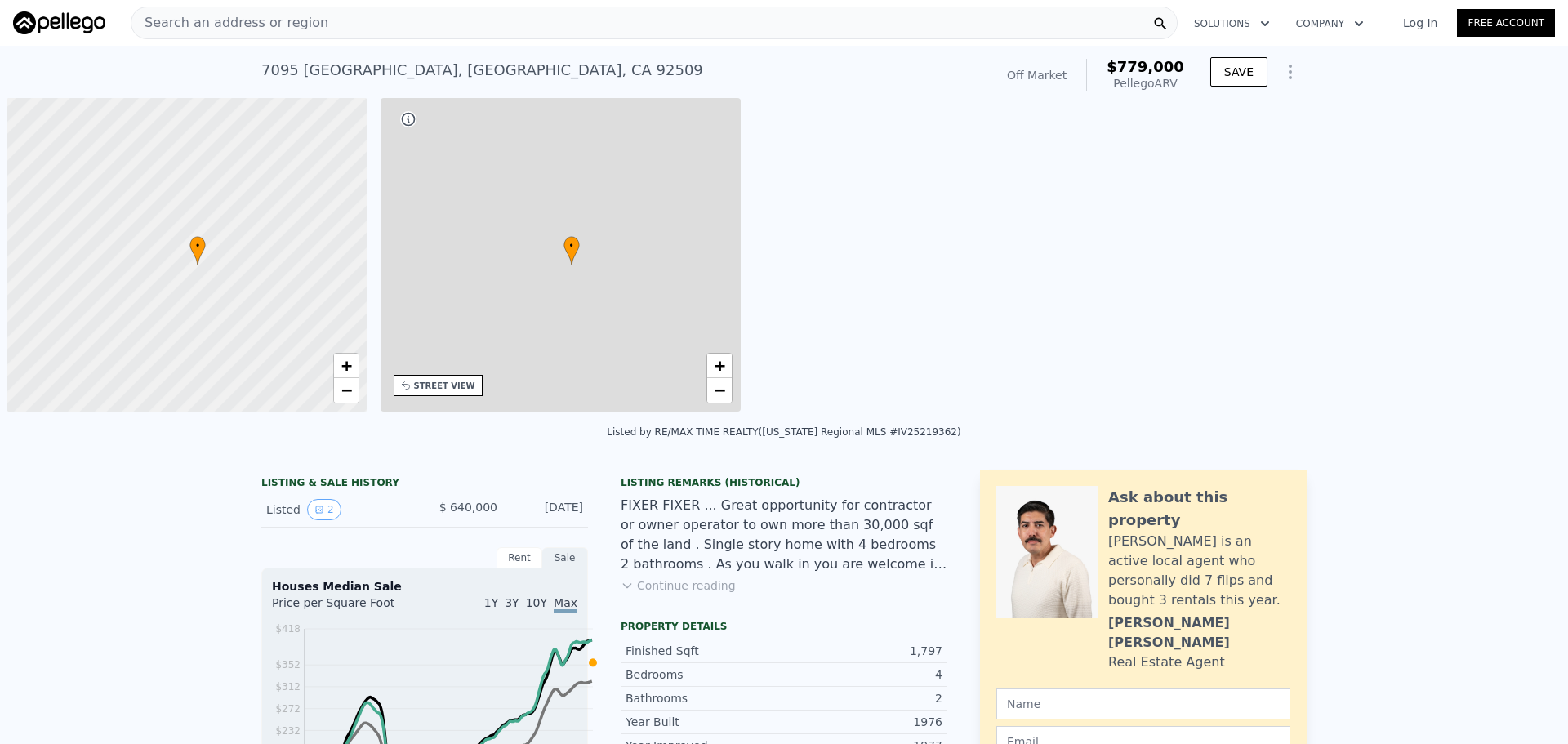
type input "4"
type input "2"
type input "3"
type input "1374"
type input "2360"
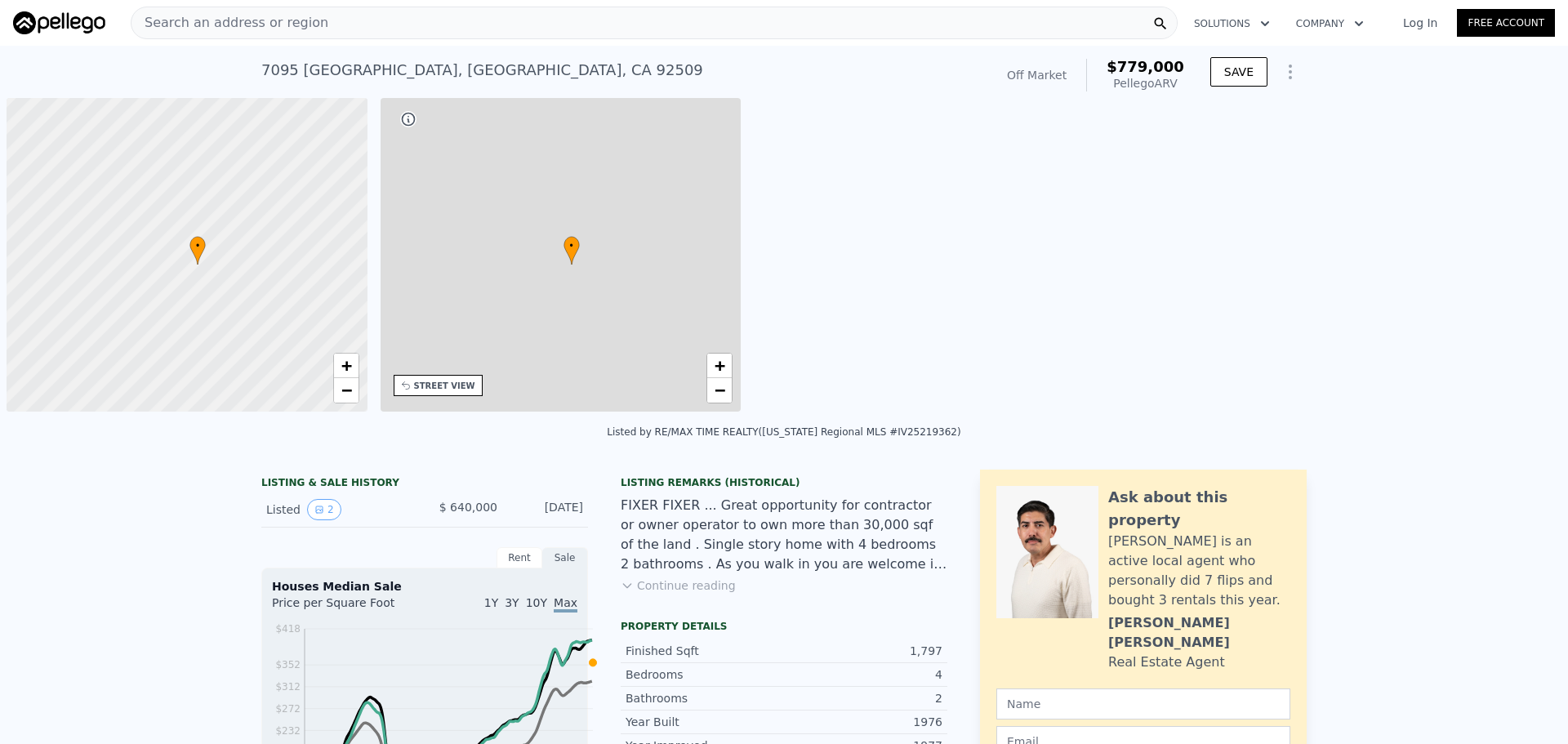
type input "18731"
type input "33541"
type input "$ 779,000"
type input "5"
type input "$ 57,791"
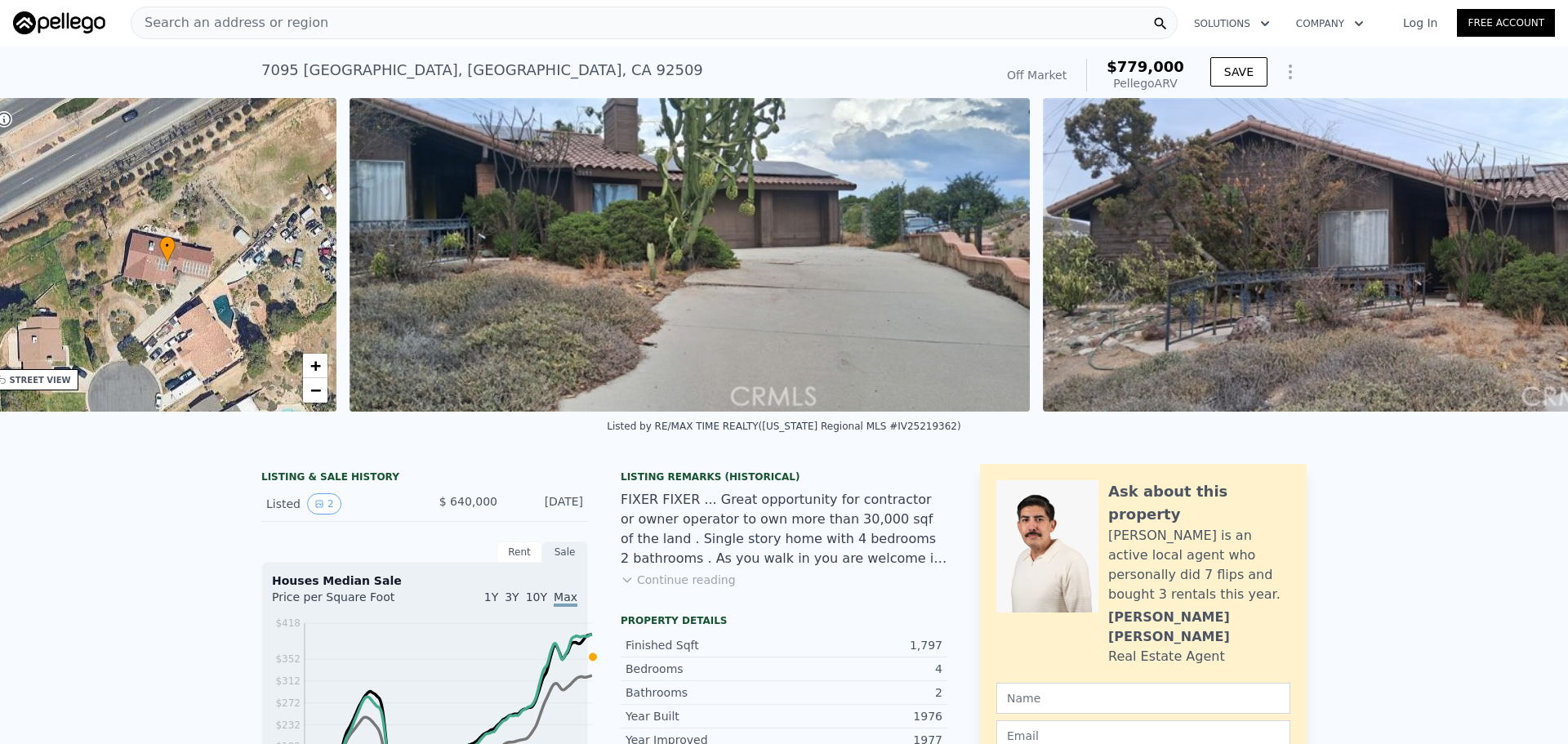
scroll to position [0, 405]
drag, startPoint x: 416, startPoint y: 266, endPoint x: 115, endPoint y: 7, distance: 397.1
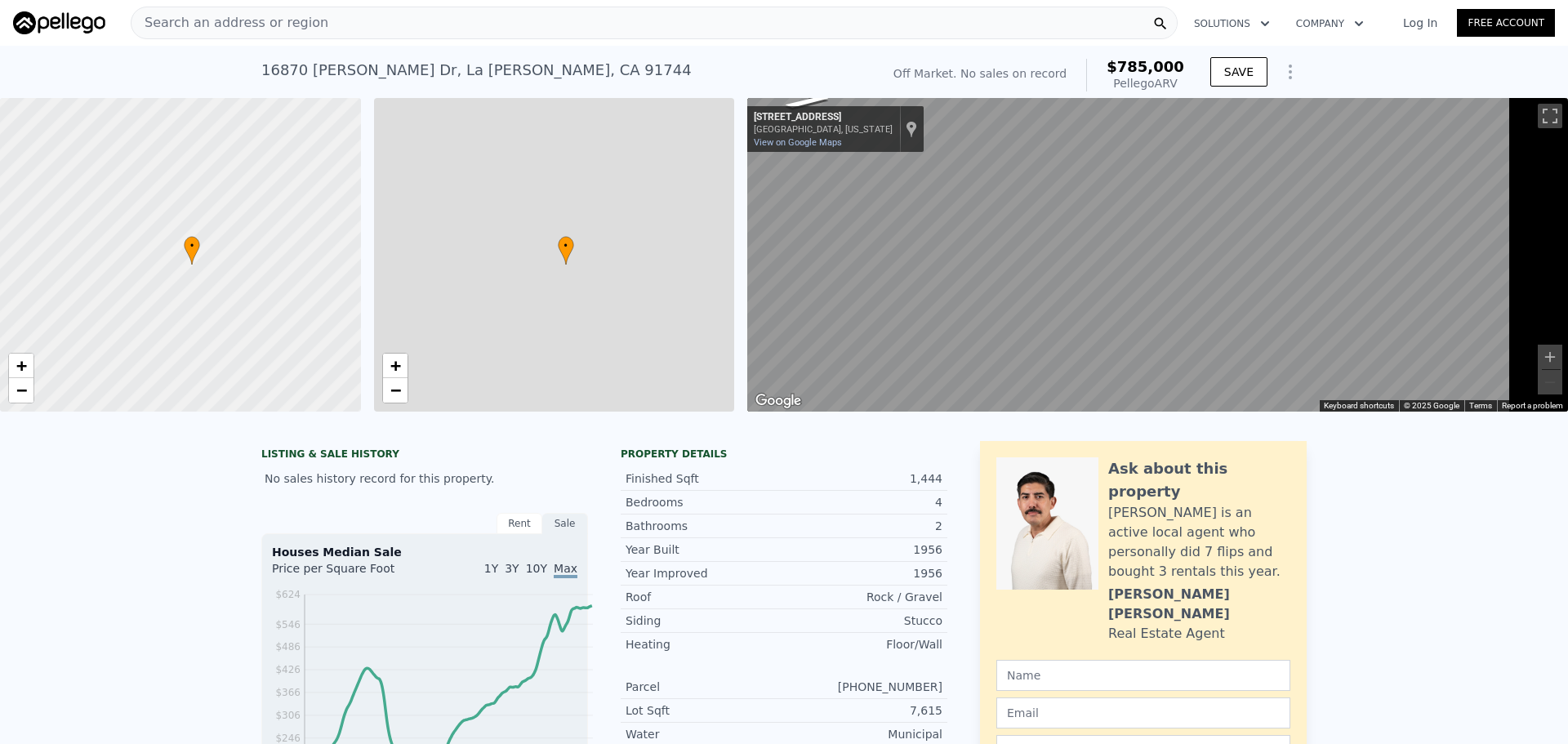
type input "$ 785,000"
type input "6"
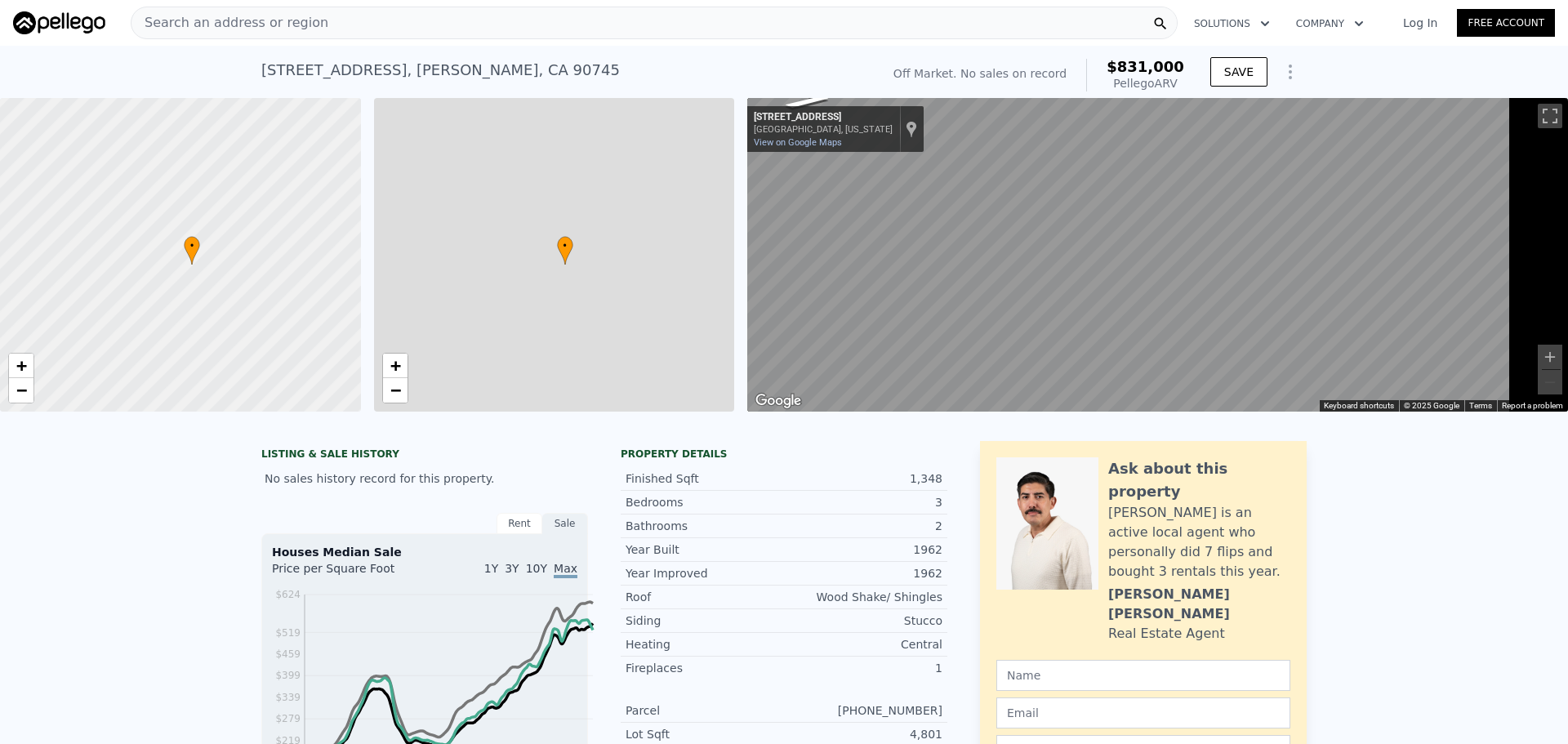
type input "1"
type input "1072"
type input "1703"
type input "2967"
type input "7729"
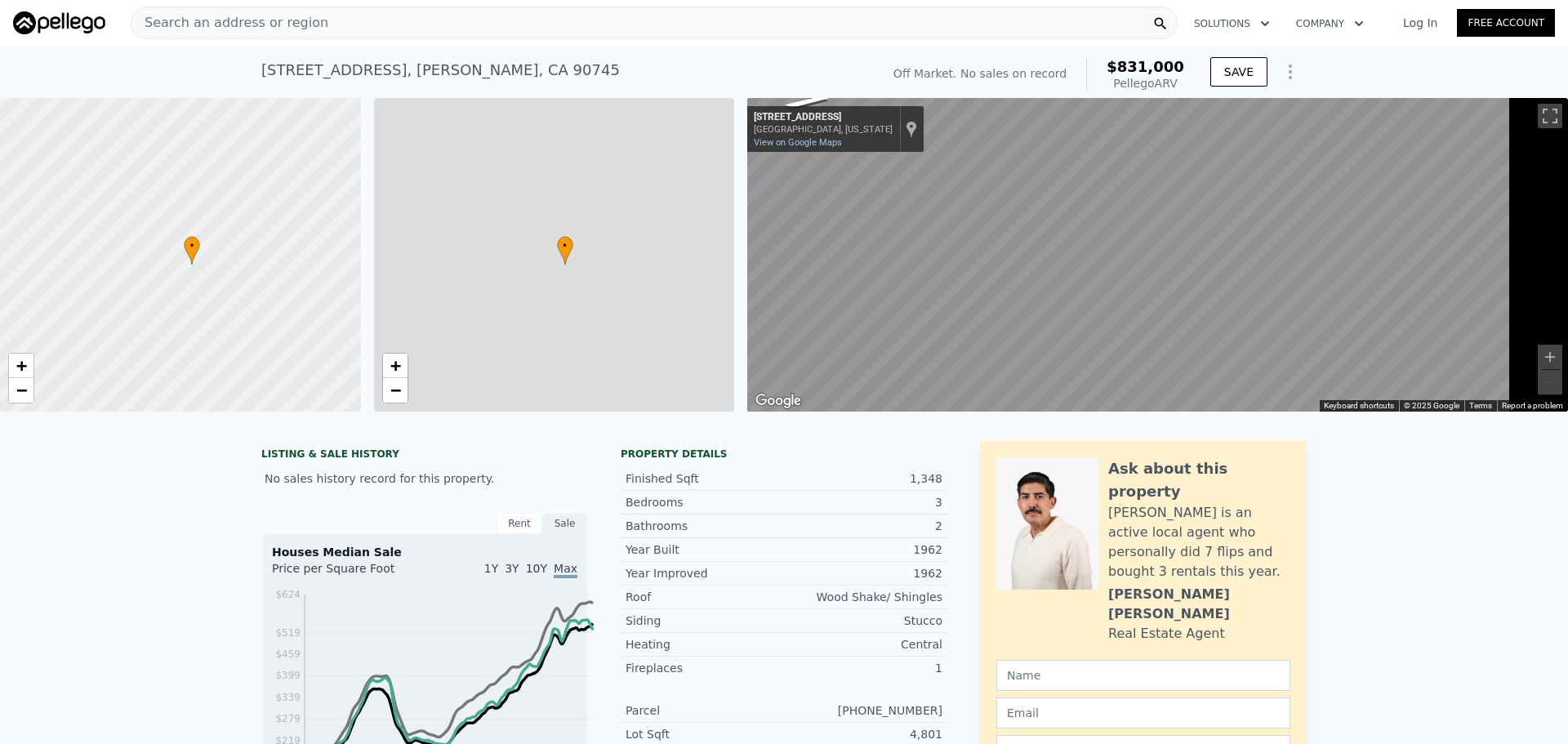
type input "$ 831,000"
type input "$ 30,002"
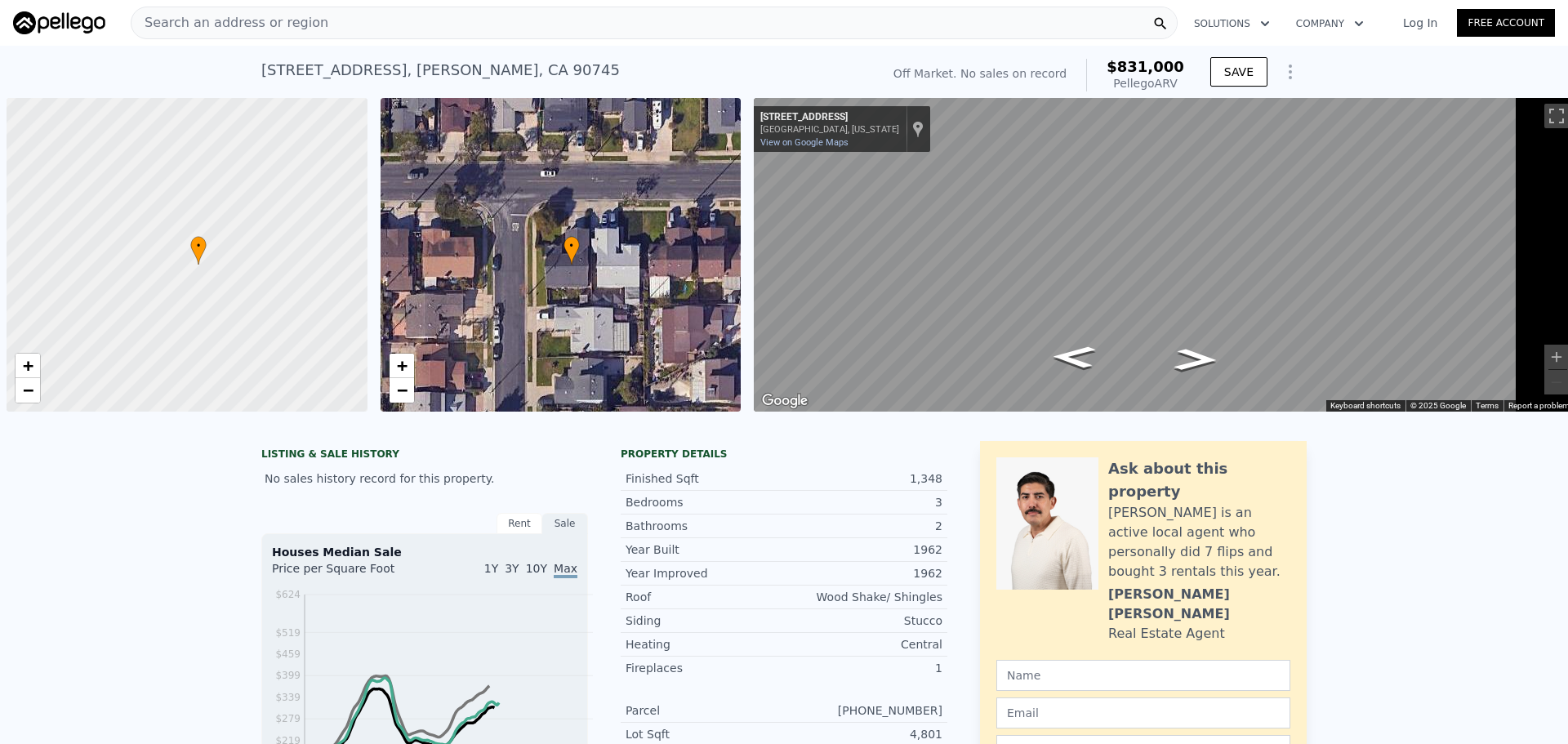
scroll to position [0, 8]
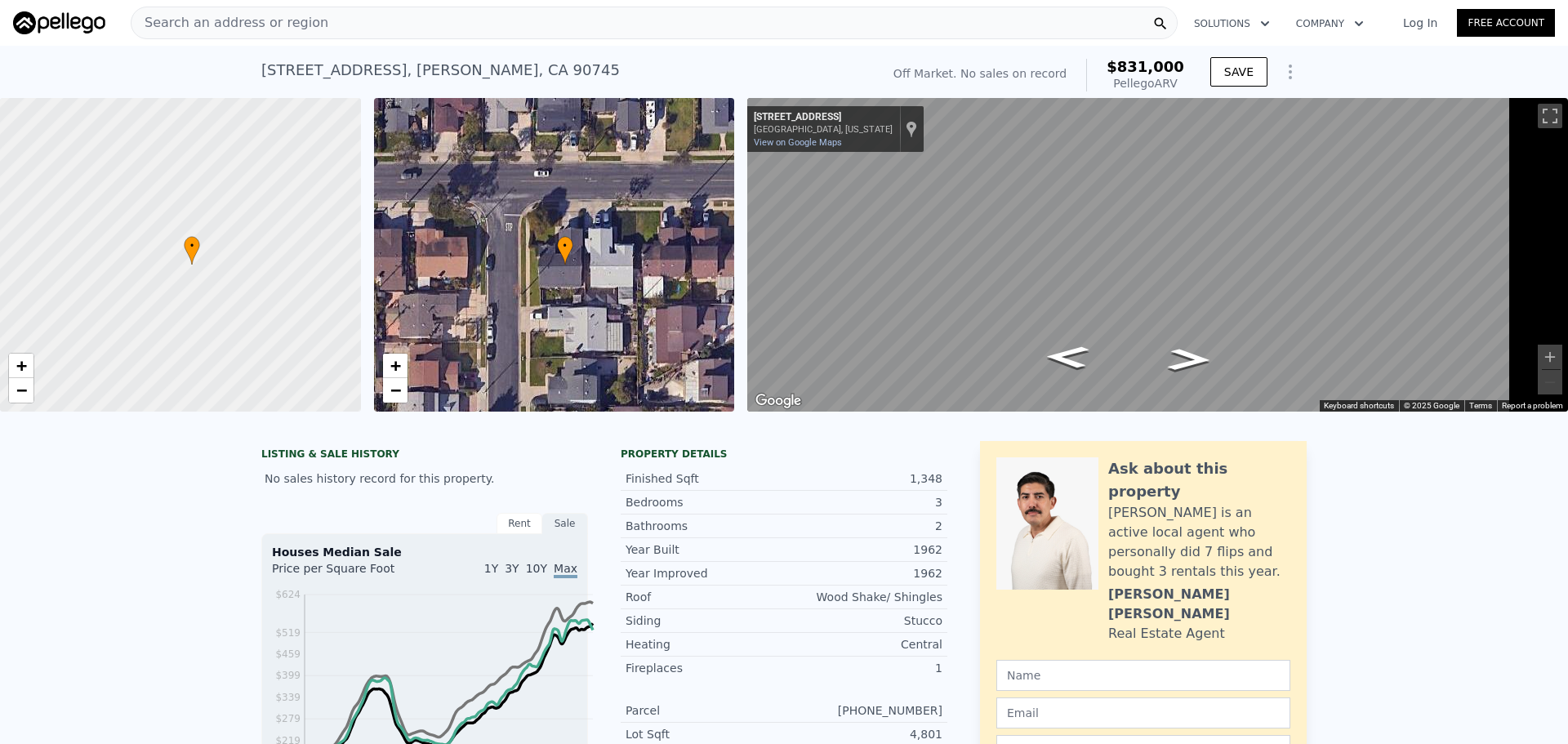
click at [295, 20] on span "Search an address or region" at bounding box center [230, 23] width 196 height 19
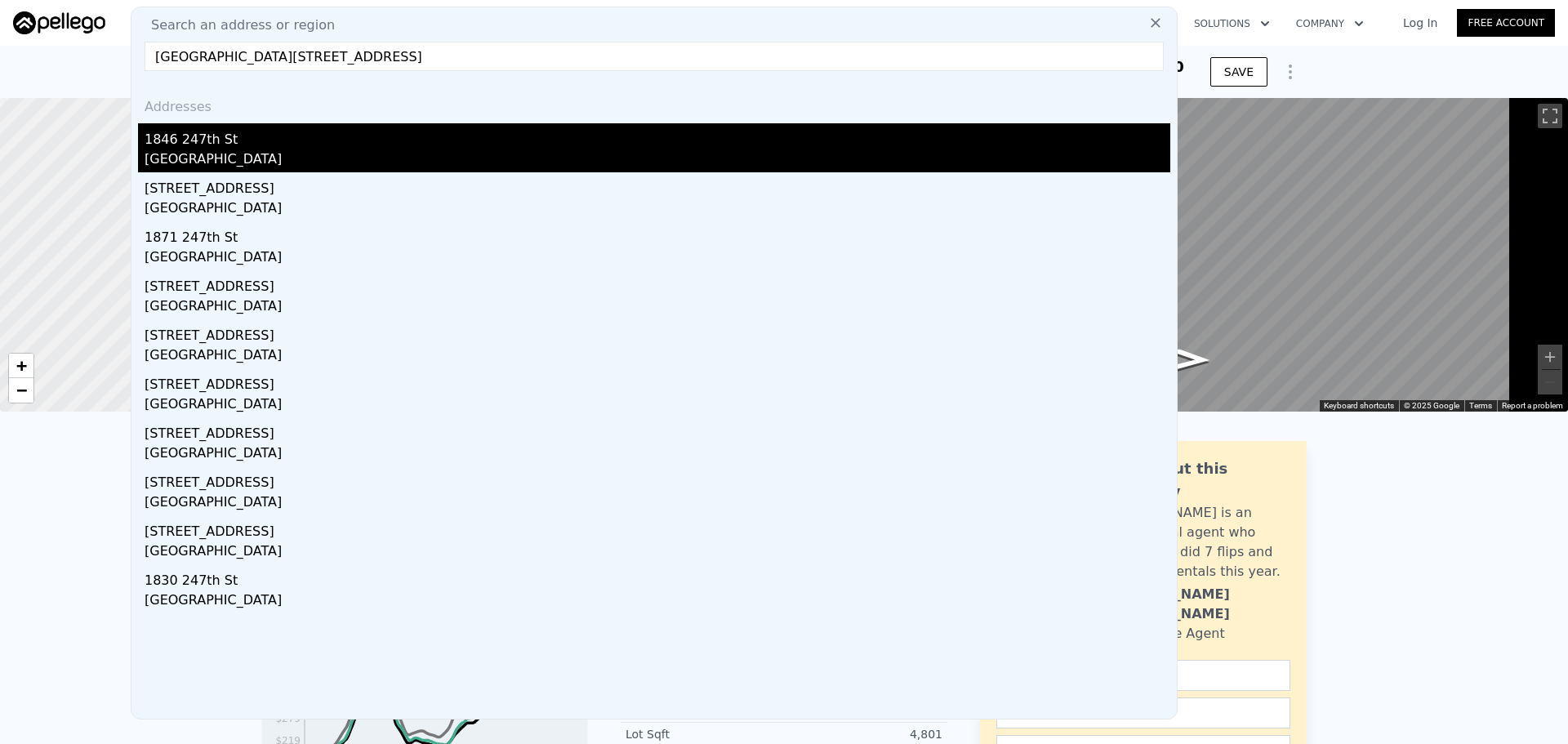
type input "1719 247th Street Lomita, CA 90717"
click at [282, 149] on div "1846 247th St" at bounding box center [657, 136] width 1026 height 26
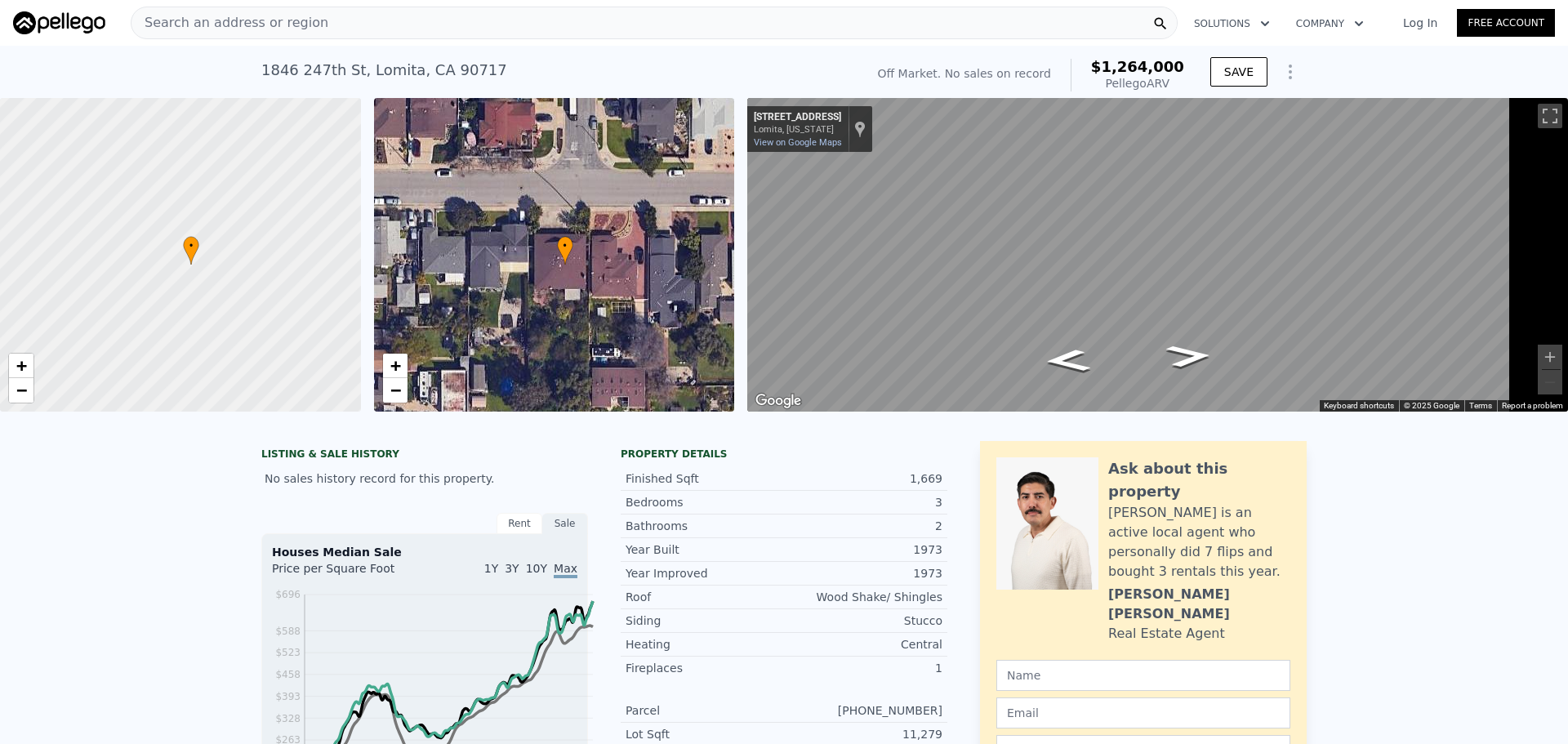
click at [357, 37] on div "Search an address or region" at bounding box center [654, 23] width 1047 height 33
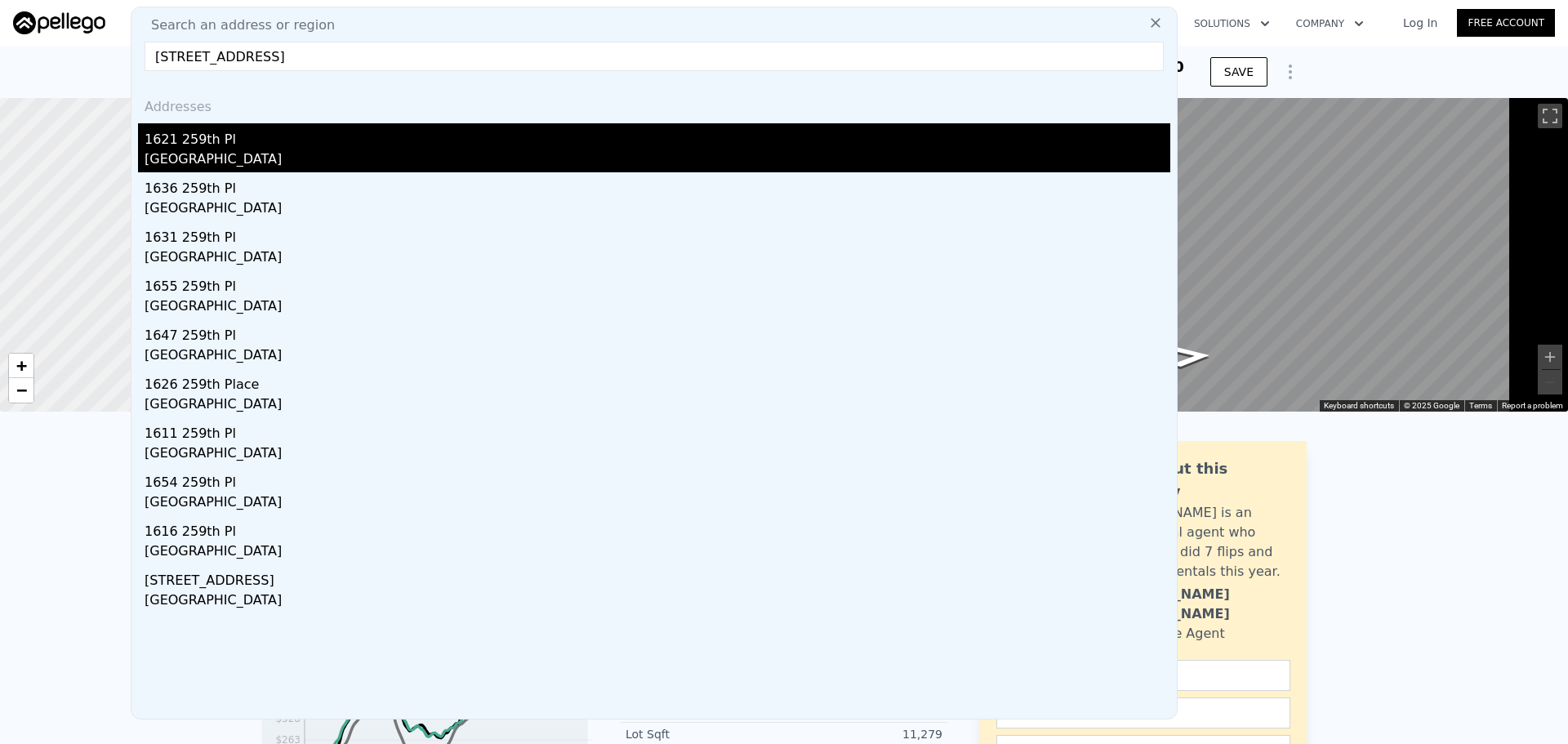
type input "1621 259th Pl, Harbor City, CA 90710"
click at [231, 149] on div "1621 259th Pl" at bounding box center [657, 136] width 1026 height 26
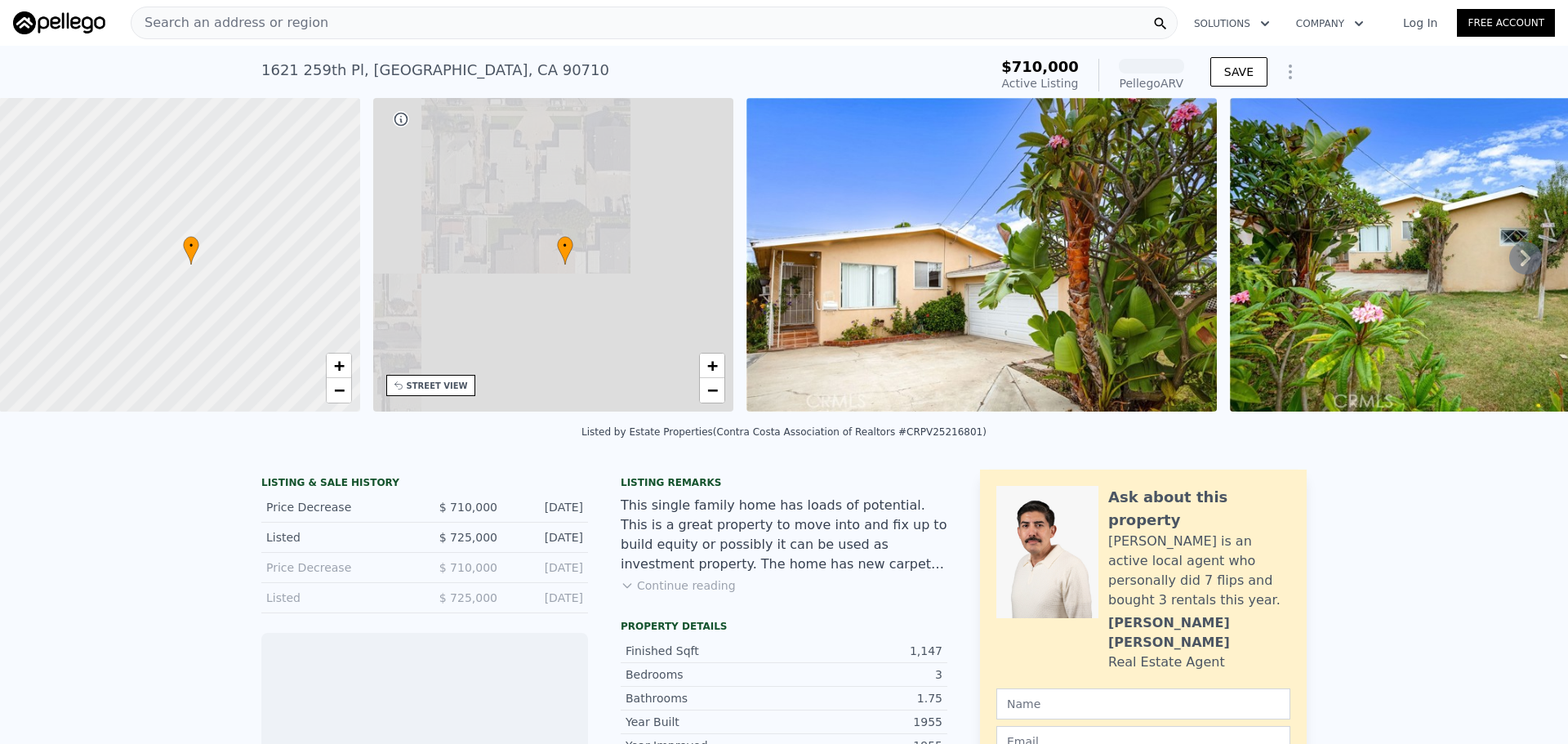
click at [436, 24] on div "Search an address or region" at bounding box center [654, 23] width 1047 height 33
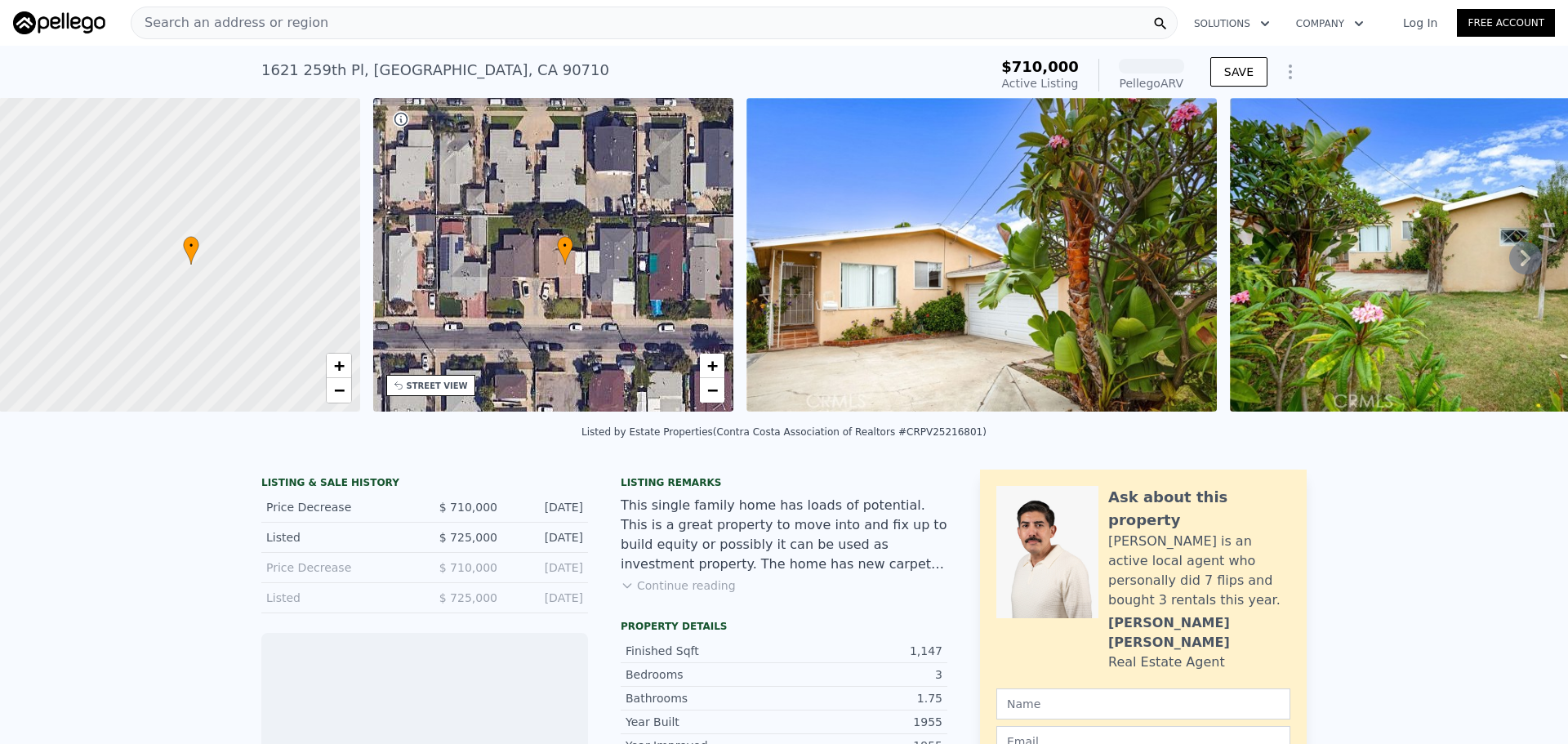
click at [329, 29] on div "Search an address or region" at bounding box center [654, 23] width 1047 height 33
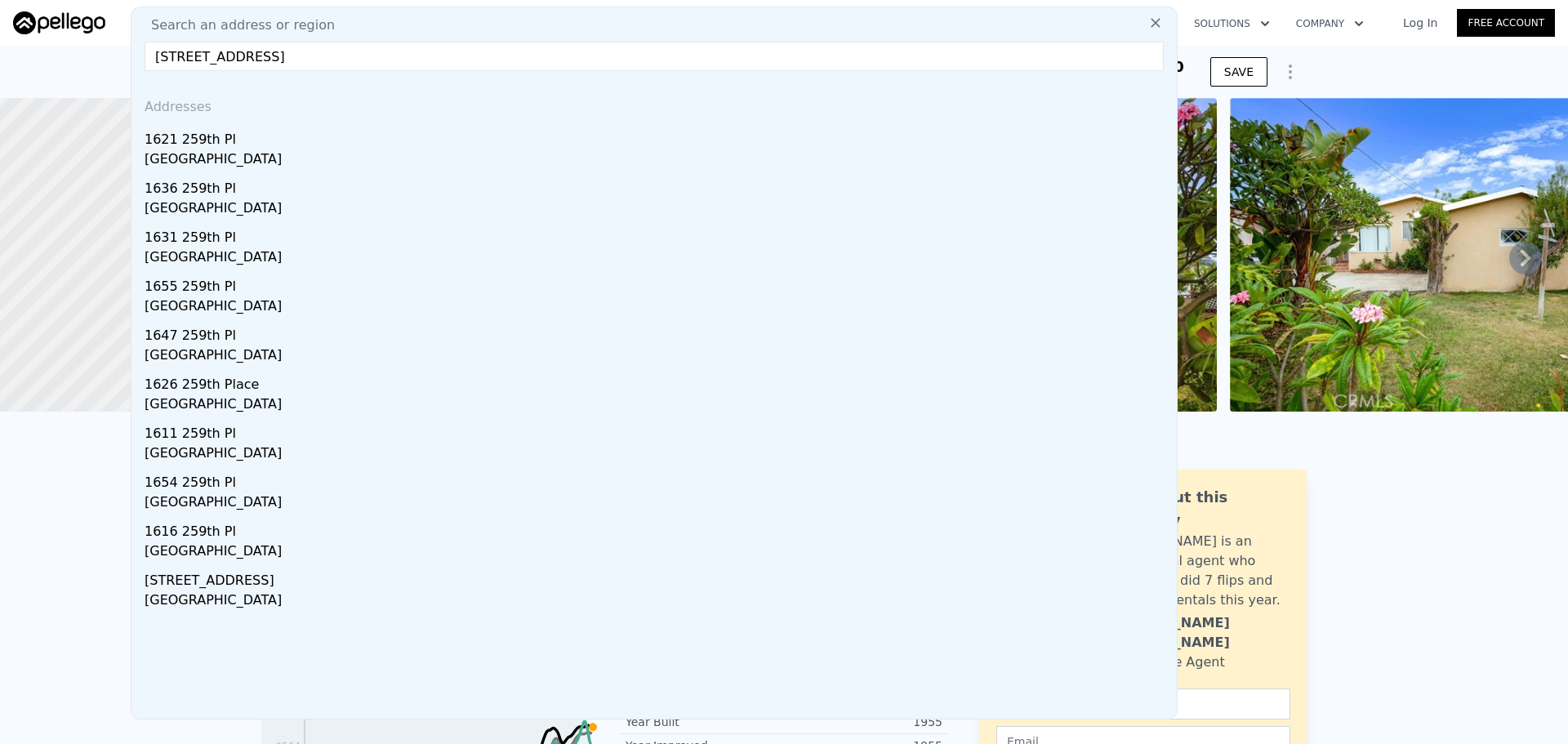
click at [331, 63] on input "1621 259th Pl, Harbor City, CA 90710" at bounding box center [654, 56] width 1019 height 30
click at [303, 64] on input "1621 259th Pl, Harbor City, CA 90710" at bounding box center [654, 56] width 1019 height 30
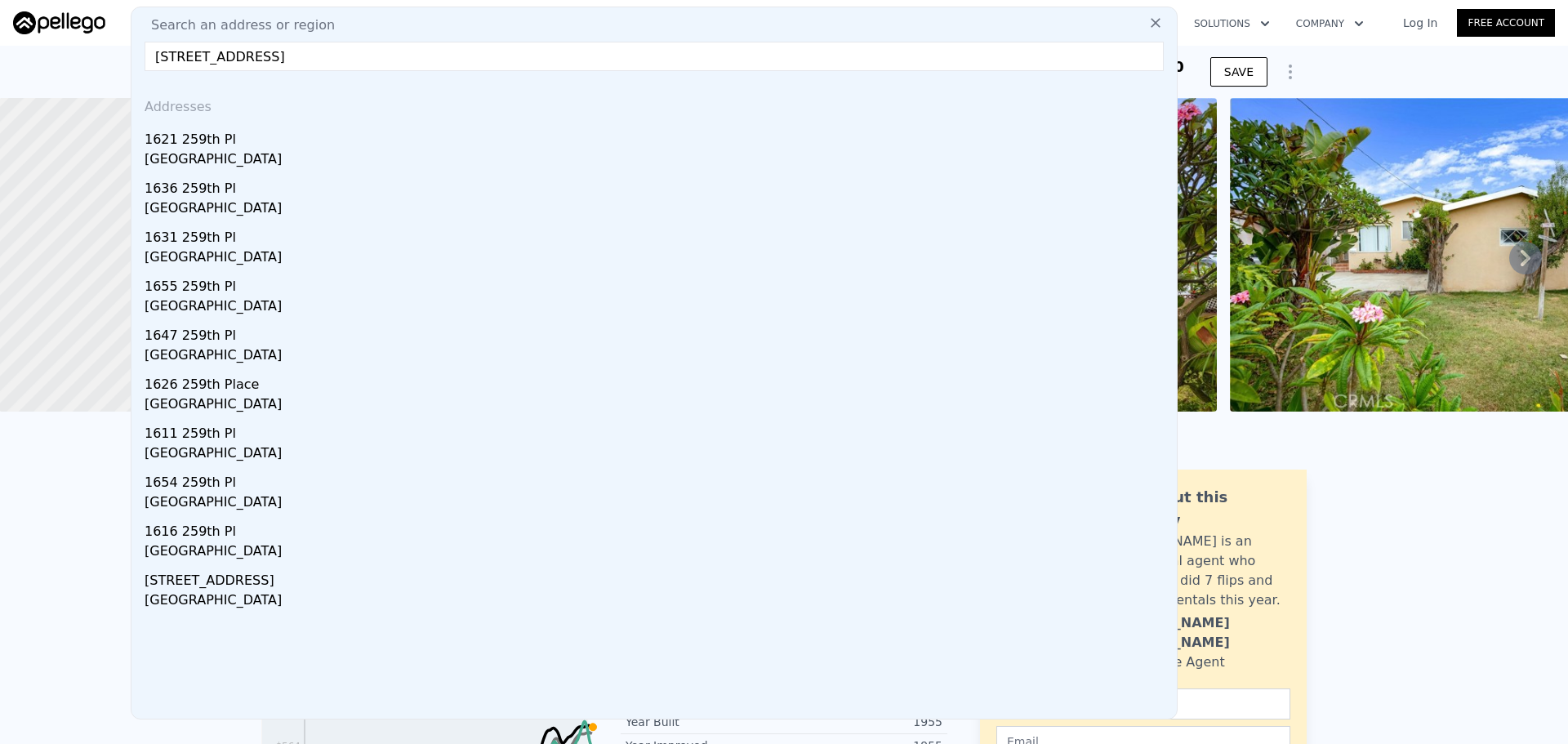
click at [303, 64] on input "1621 259th Pl, Harbor City, CA 90710" at bounding box center [654, 56] width 1019 height 30
paste input "722 W Pine Santa Ana, CA 92703"
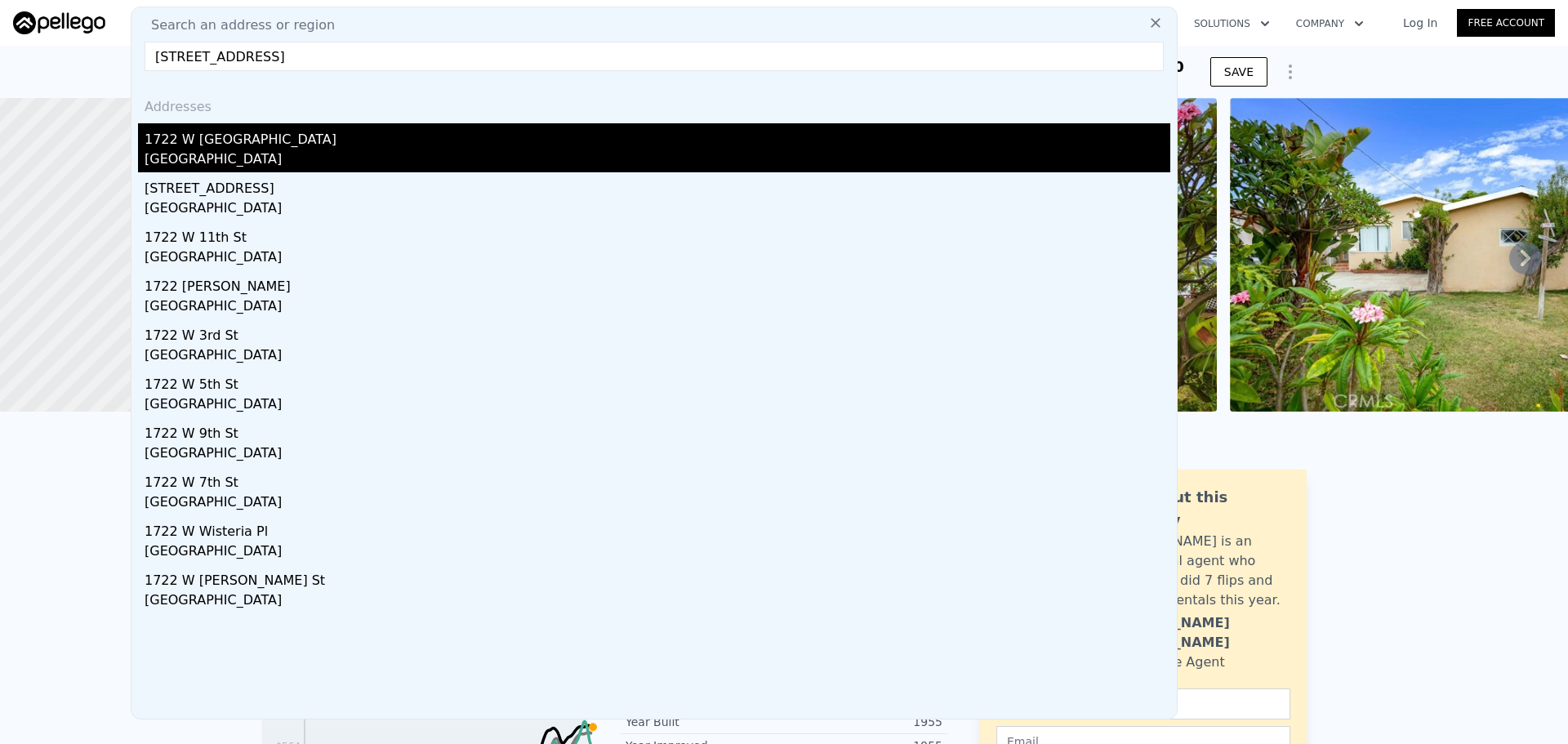
type input "1722 W Pine Santa Ana, CA 92703"
click at [238, 166] on div "Santa Ana, CA 92703" at bounding box center [657, 161] width 1026 height 23
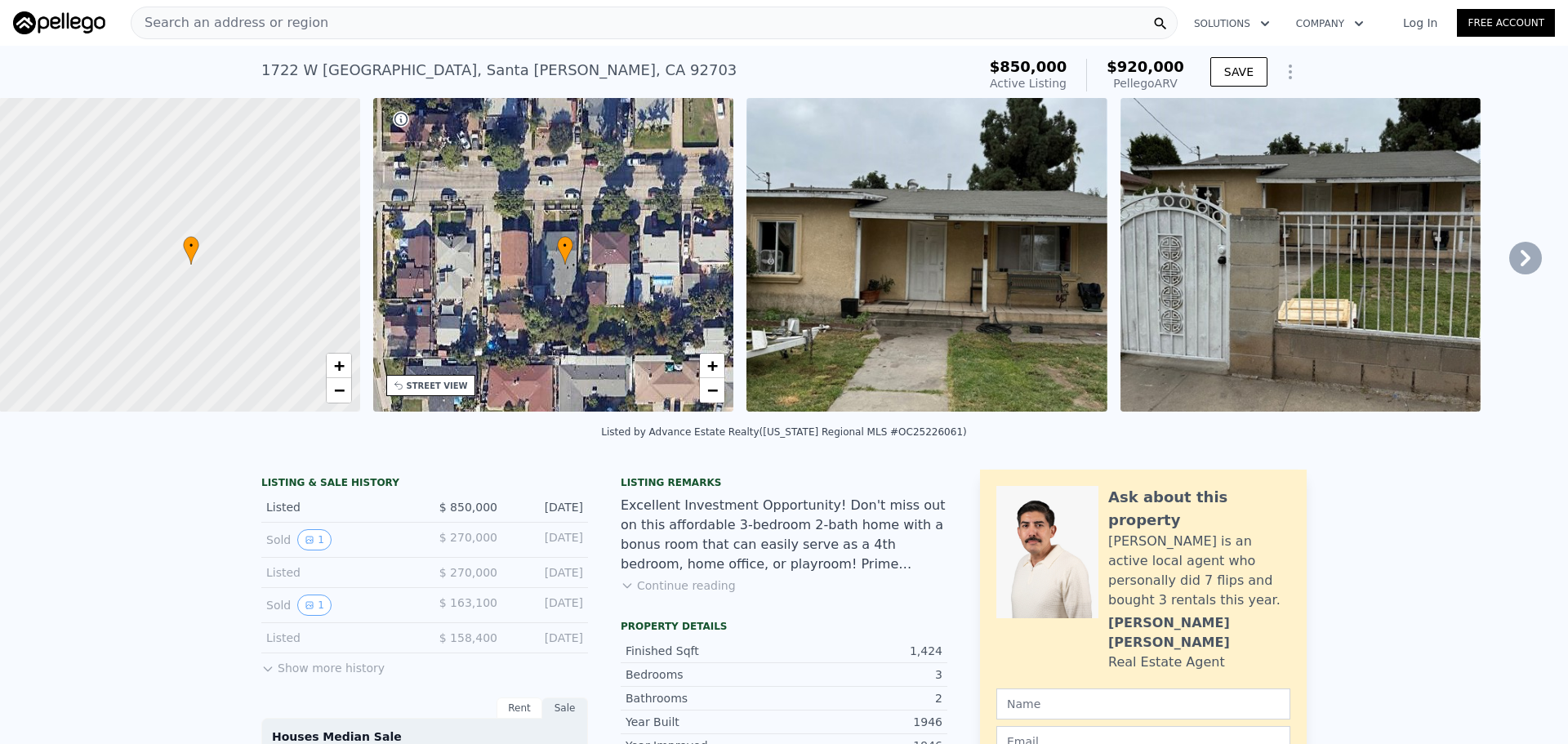
type input "2"
type input "3"
type input "864"
type input "1512"
type input "4001"
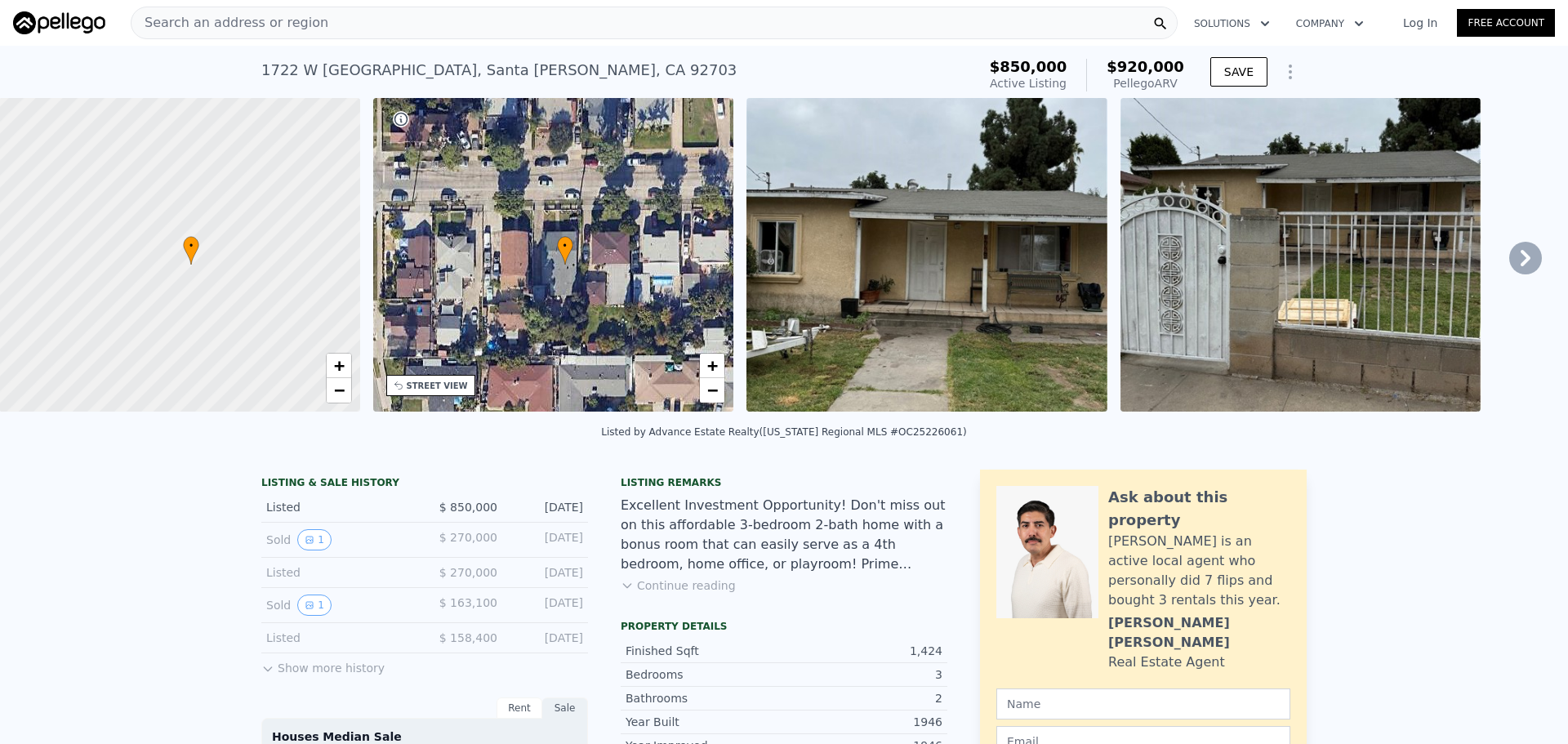
type input "7669"
type input "$ 876,000"
type input "$ 64,714"
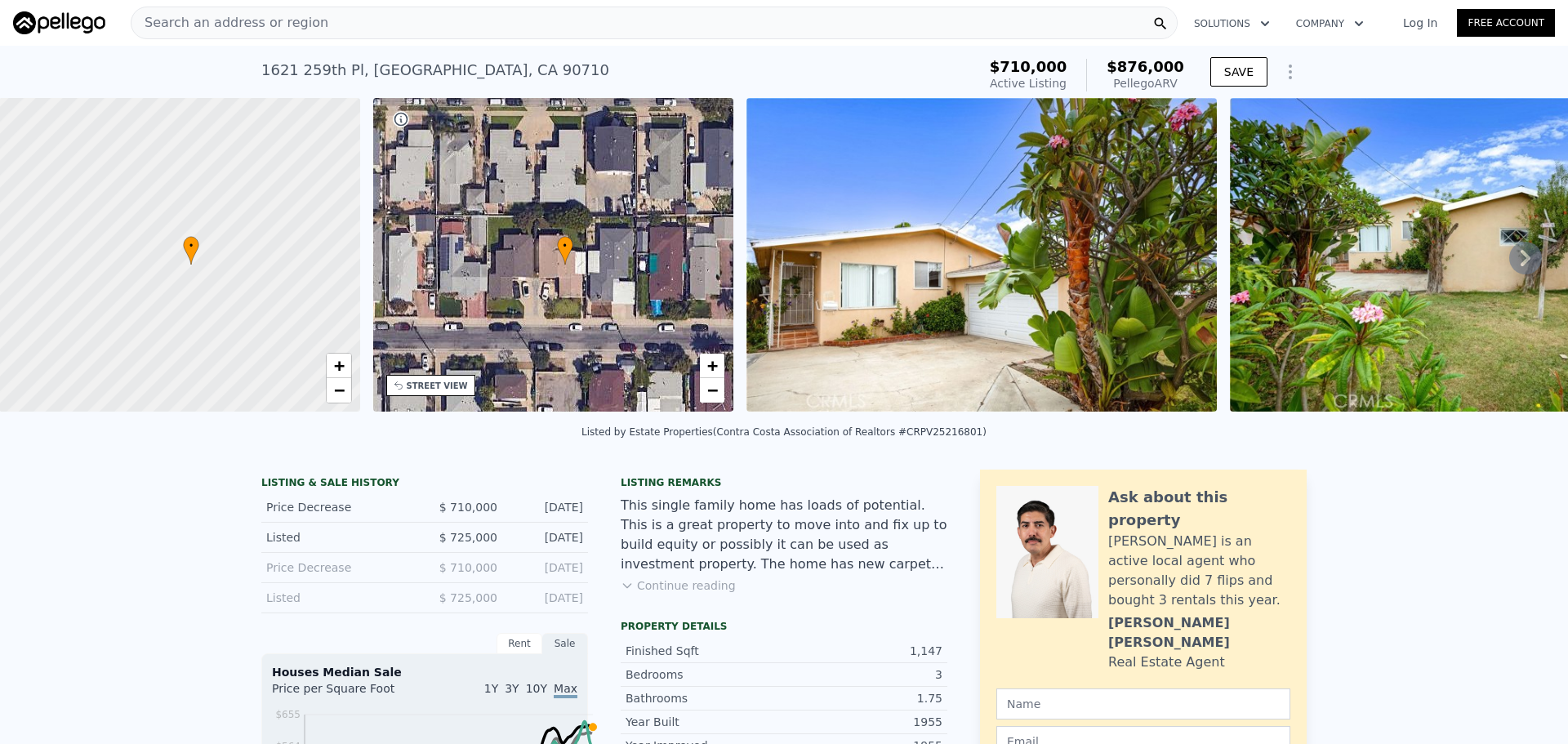
click at [431, 24] on div "Search an address or region" at bounding box center [654, 23] width 1047 height 33
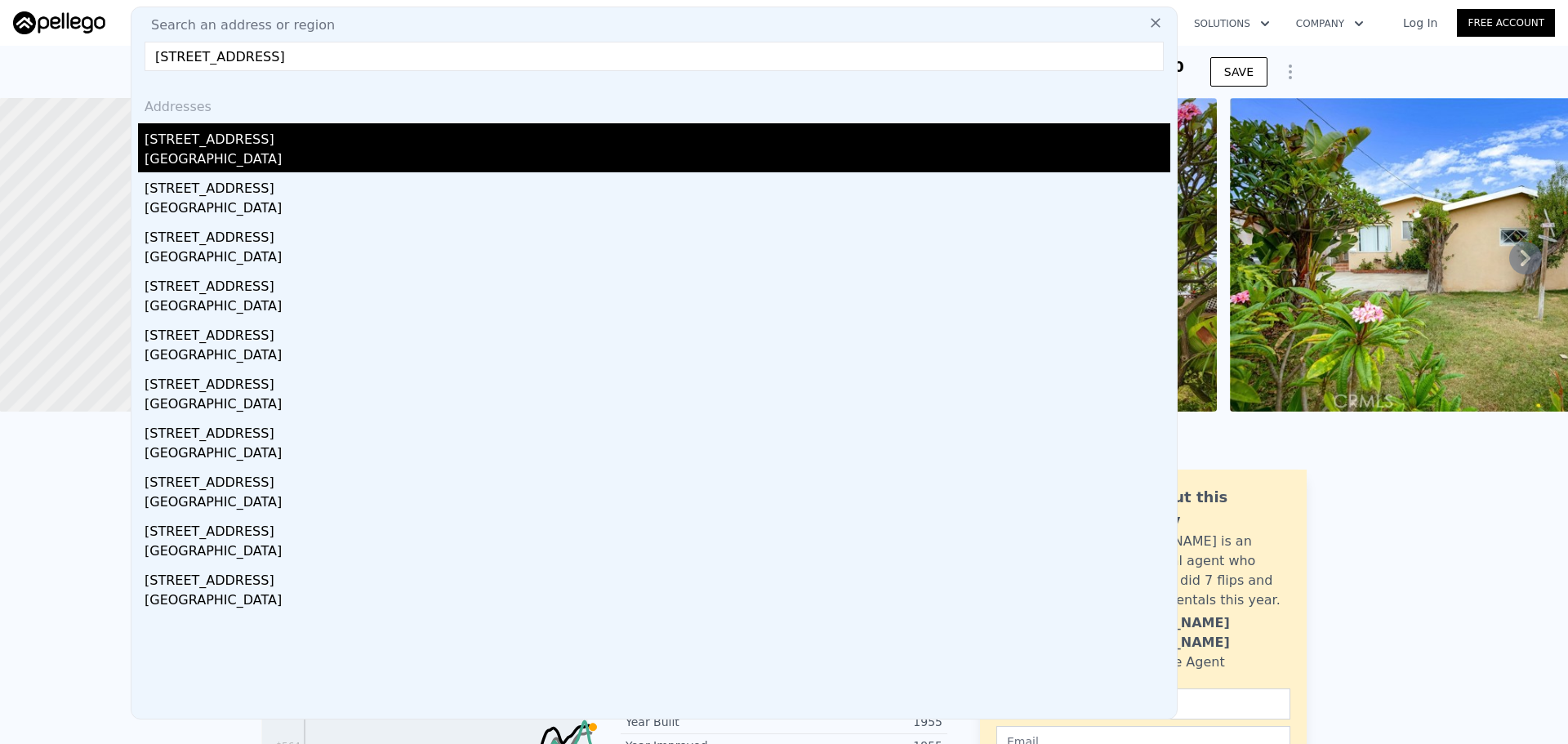
type input "4101 W 184th Street Torrance, CA 90504"
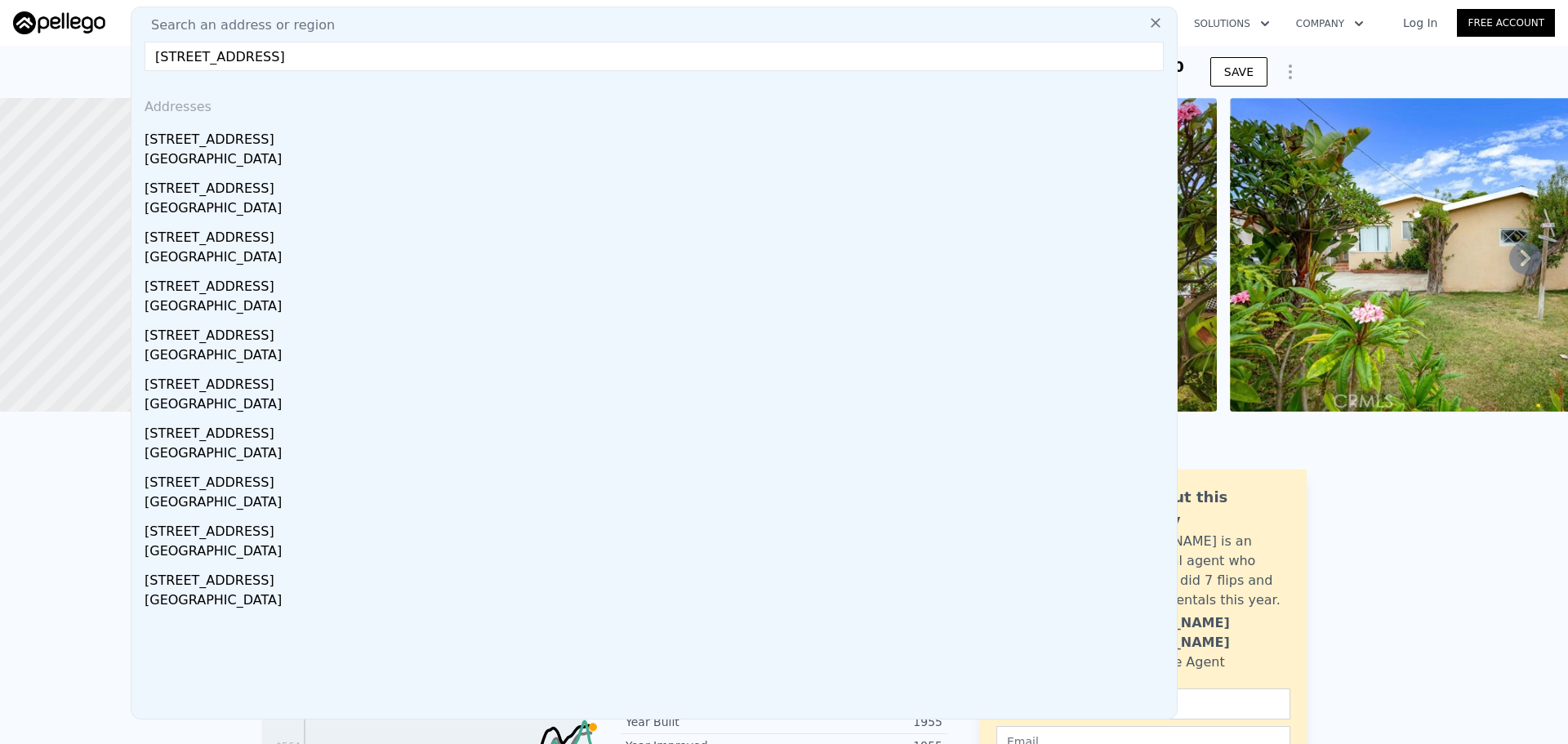
drag, startPoint x: 318, startPoint y: 156, endPoint x: 936, endPoint y: 413, distance: 669.3
click at [318, 149] on div "4101 W 184th St" at bounding box center [657, 136] width 1026 height 26
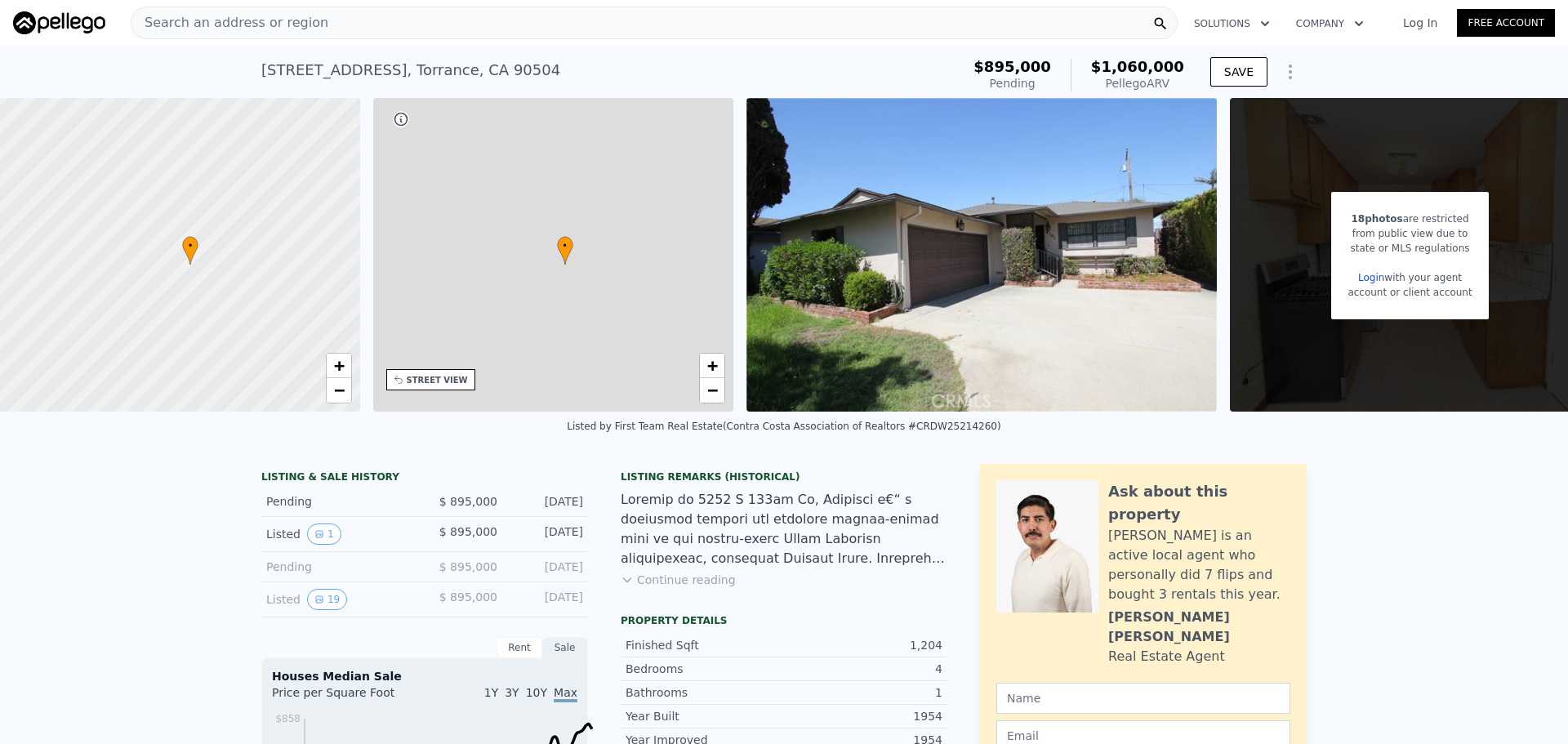
type input "2"
type input "3"
type input "864"
type input "1512"
type input "4001"
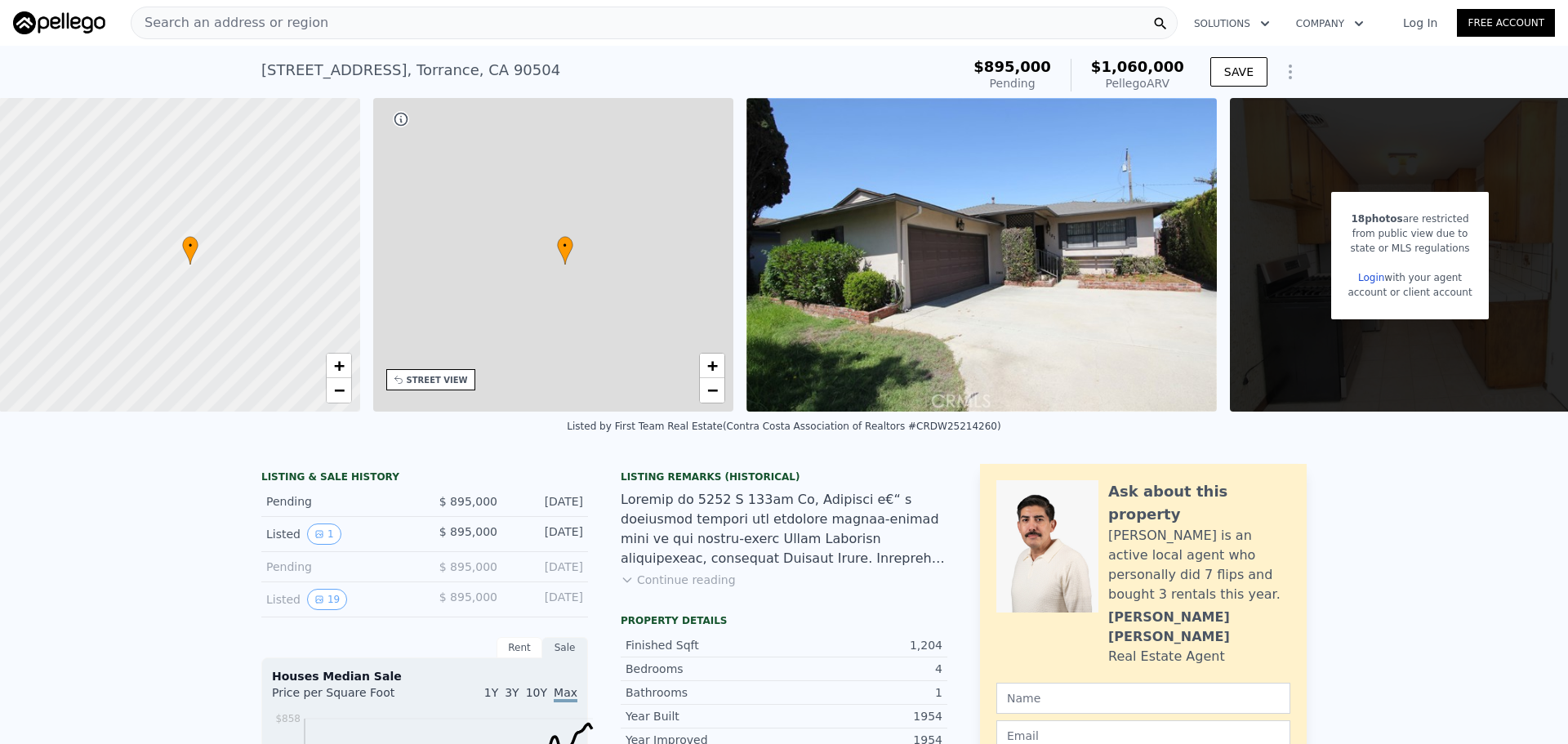
type input "7669"
type input "$ 876,000"
type input "6"
type input "$ 64,714"
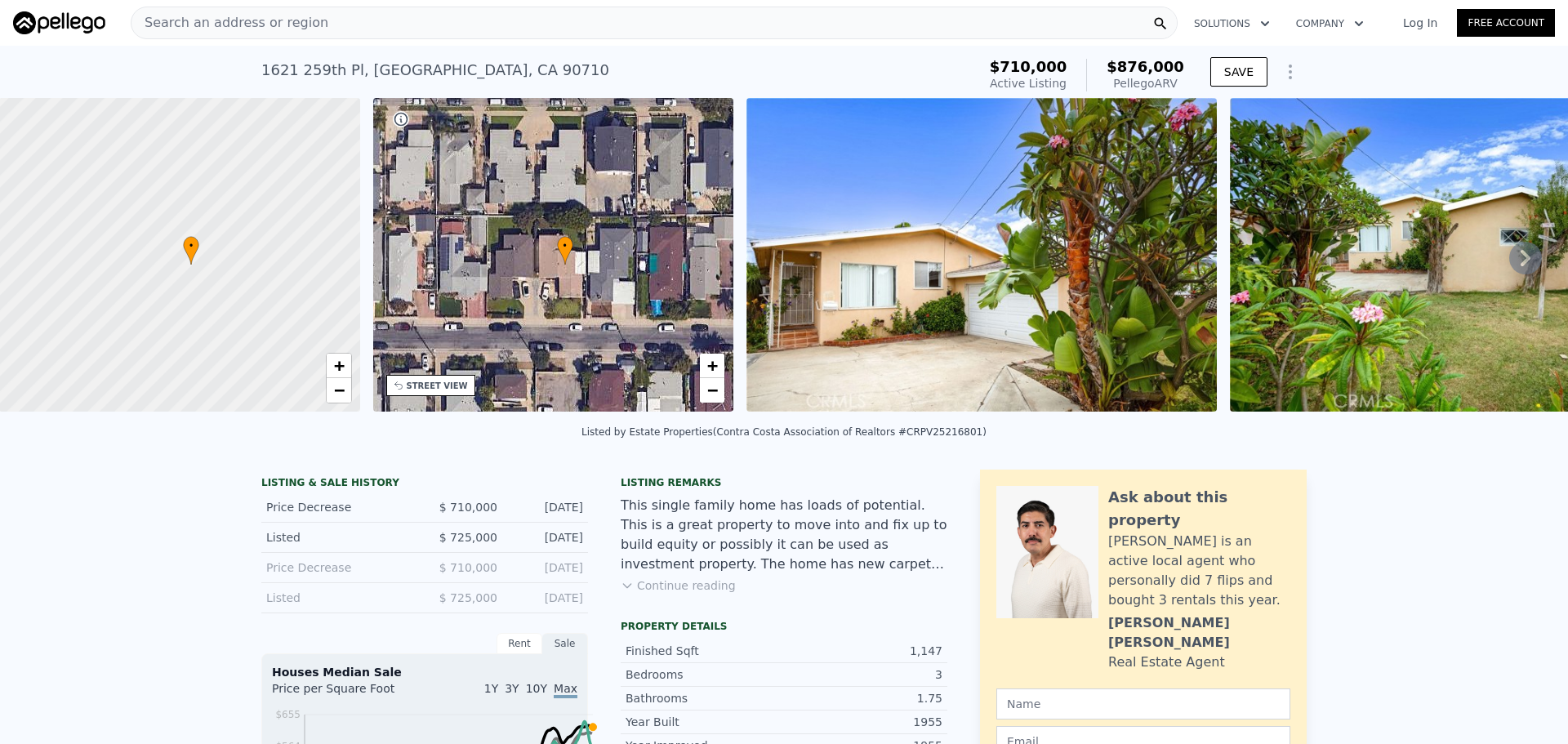
click at [213, 31] on span "Search an address or region" at bounding box center [230, 23] width 196 height 19
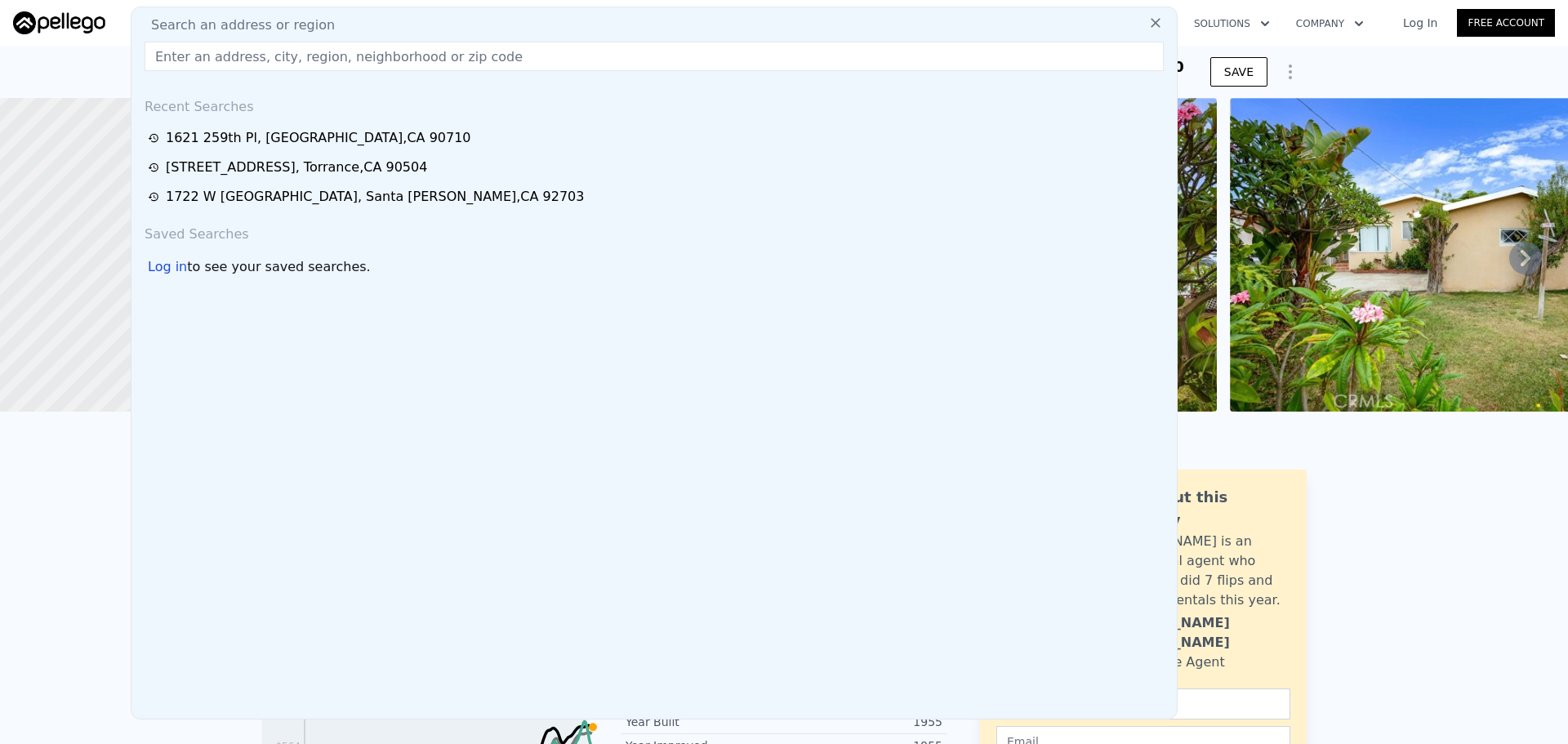
type input "3"
type input "4"
type input "3"
type input "1223"
type input "2332"
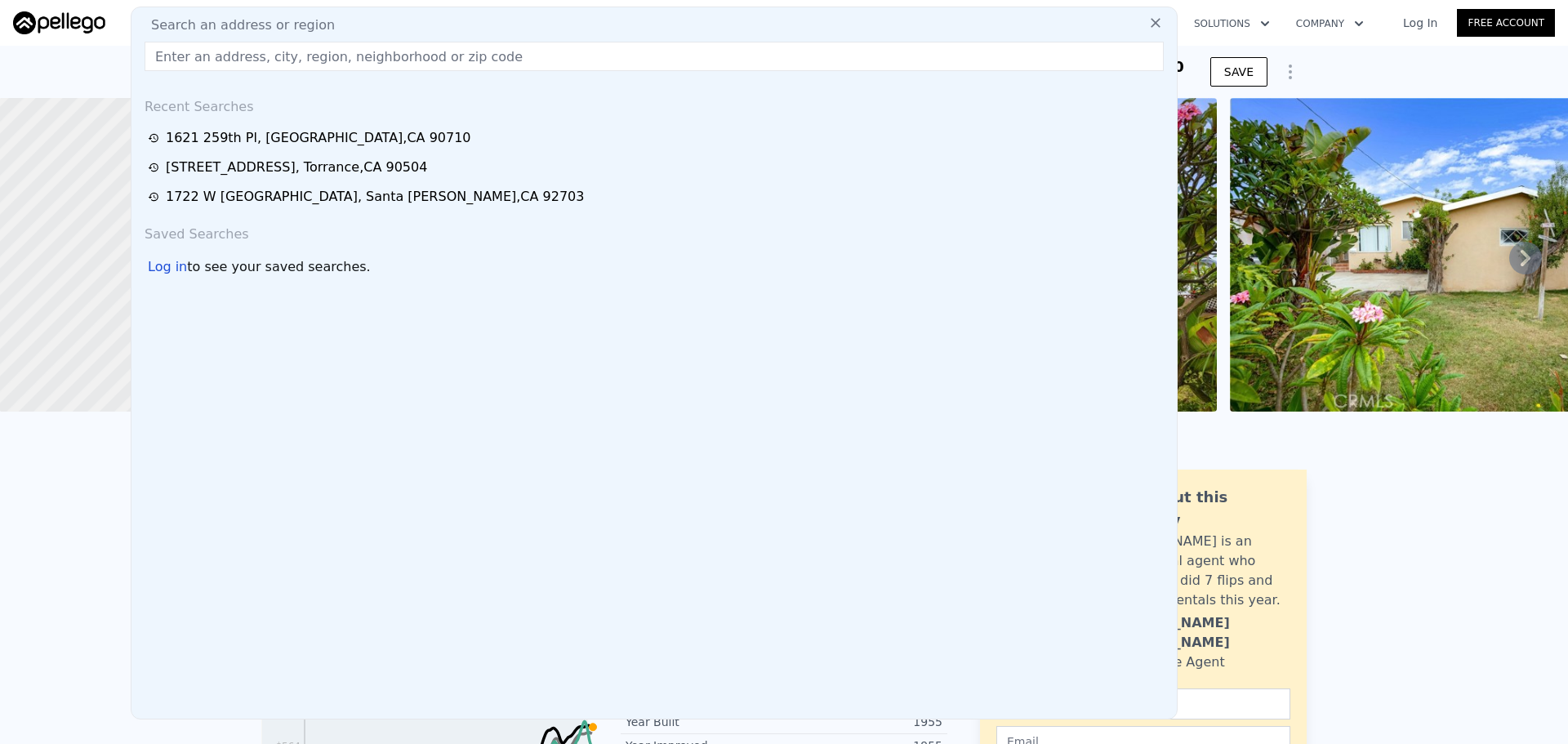
type input "6303"
type input "10427"
type input "$ 1,264,000"
type input "7"
type input "$ 30,001"
